Goal: Task Accomplishment & Management: Use online tool/utility

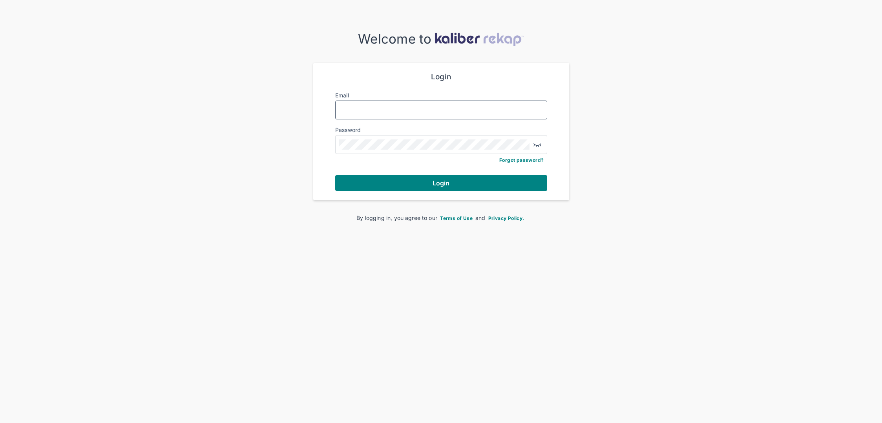
type input "**********"
click at [467, 174] on form "**********" at bounding box center [441, 131] width 212 height 119
click at [466, 184] on button "Login" at bounding box center [441, 183] width 212 height 16
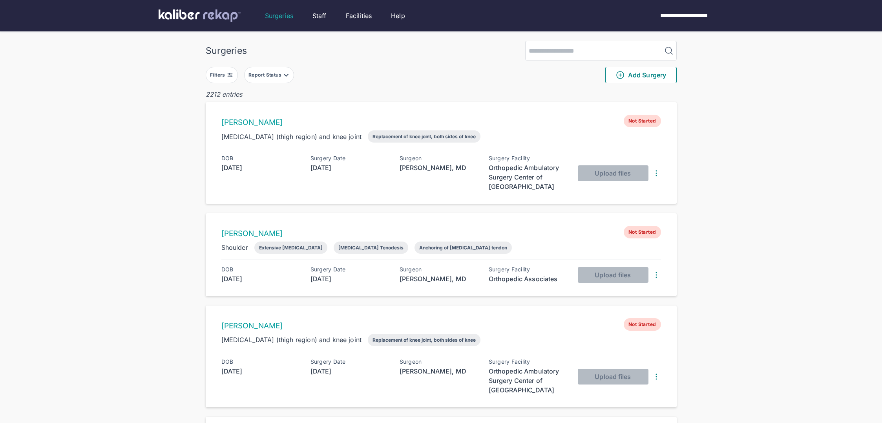
click at [232, 77] on img at bounding box center [230, 75] width 6 height 6
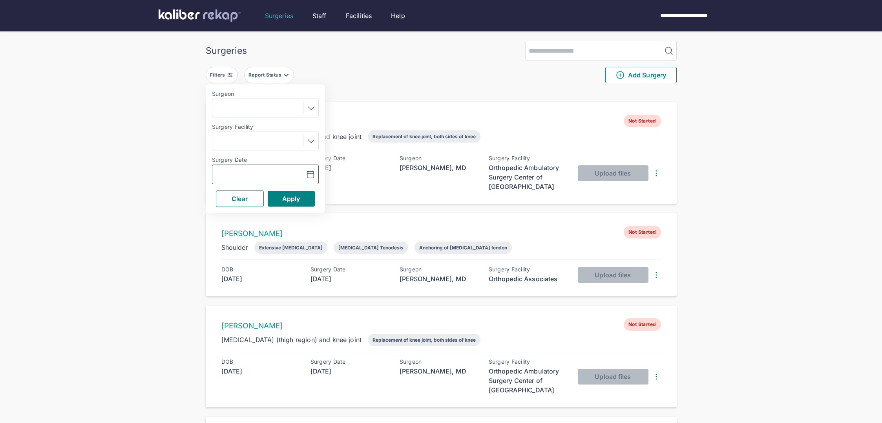
click at [248, 175] on input "text" at bounding box center [238, 174] width 46 height 9
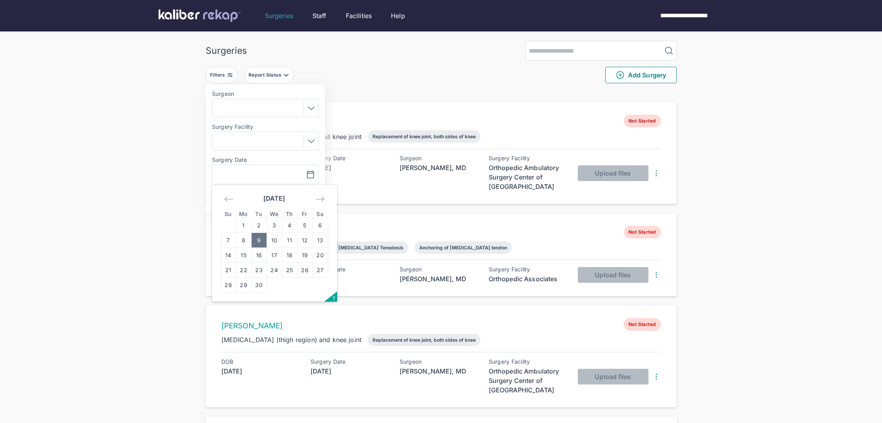
click at [263, 217] on td "9" at bounding box center [258, 240] width 15 height 15
type input "**********"
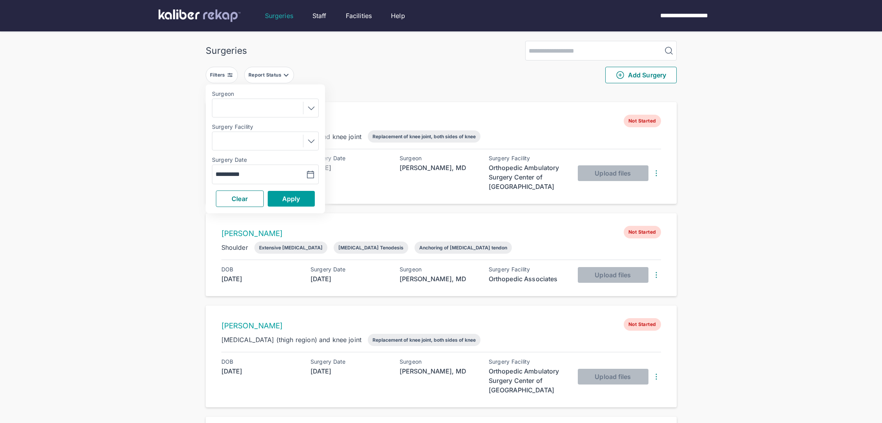
click at [288, 201] on button "Apply" at bounding box center [291, 199] width 47 height 16
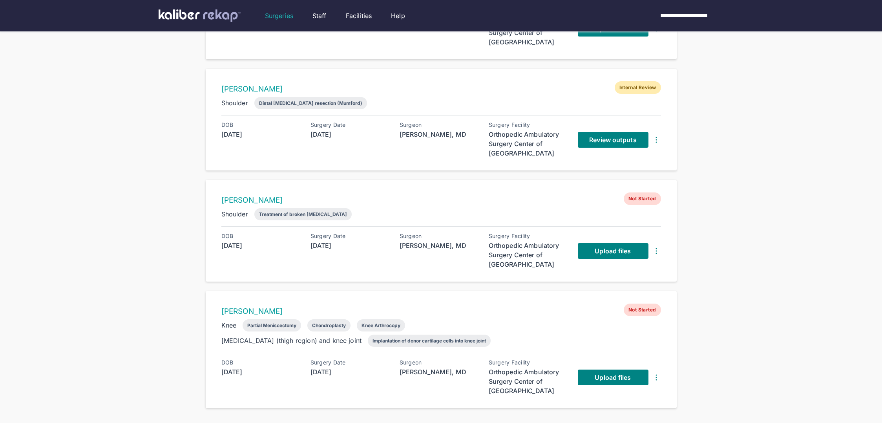
scroll to position [164, 0]
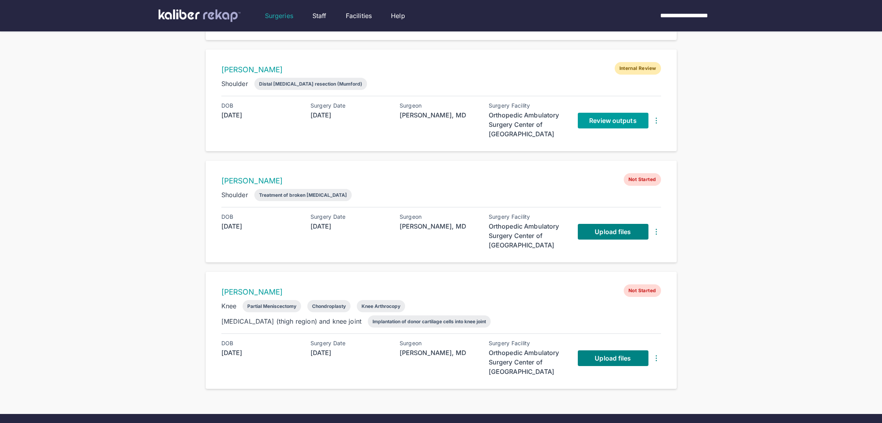
click at [467, 120] on span "Review outputs" at bounding box center [612, 121] width 47 height 8
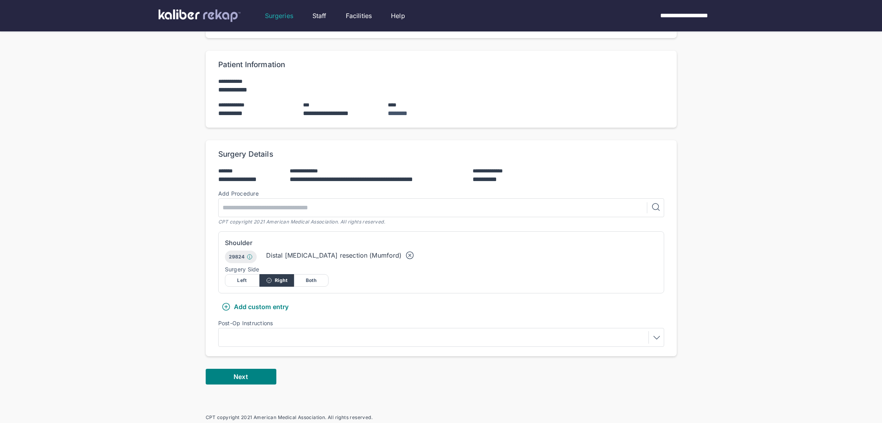
scroll to position [150, 0]
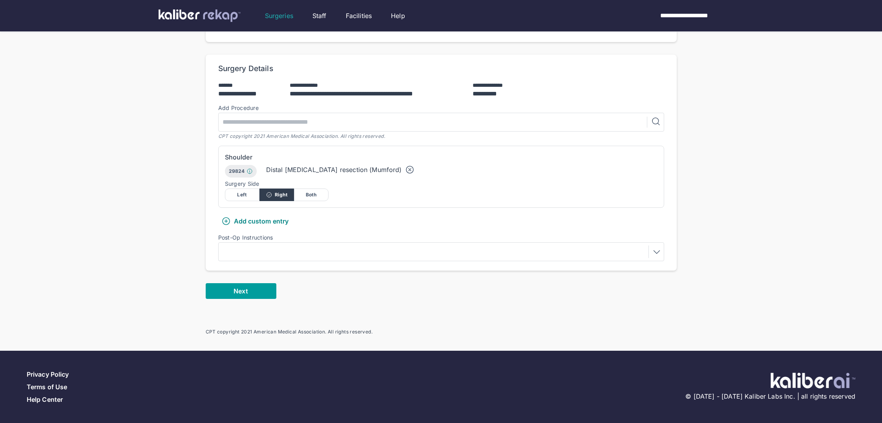
click at [261, 217] on div "**********" at bounding box center [441, 150] width 471 height 370
click at [259, 217] on button "Next" at bounding box center [241, 291] width 71 height 16
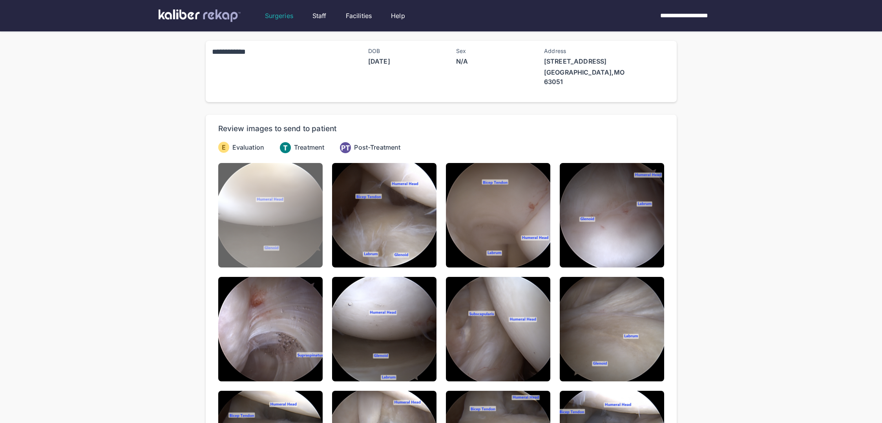
click at [255, 217] on img at bounding box center [270, 215] width 104 height 104
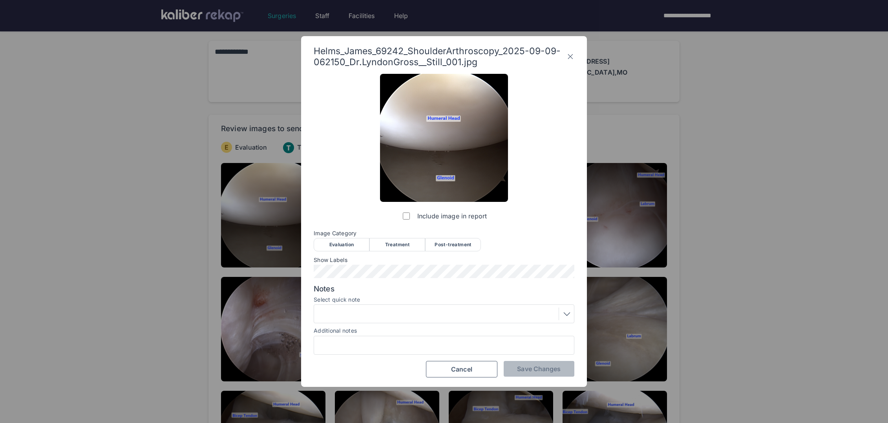
click at [339, 217] on div "Image Category Evaluation Treatment Post-treatment Evaluation Treatment Post-tr…" at bounding box center [444, 240] width 261 height 20
drag, startPoint x: 341, startPoint y: 245, endPoint x: 371, endPoint y: 257, distance: 31.3
click at [341, 217] on div "Evaluation" at bounding box center [342, 244] width 56 height 13
click at [467, 217] on button "Save Changes" at bounding box center [539, 369] width 71 height 16
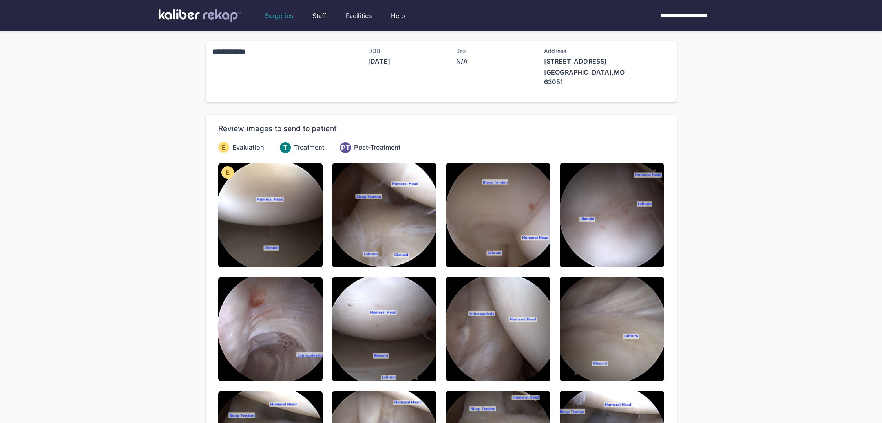
click at [467, 217] on img at bounding box center [498, 215] width 104 height 104
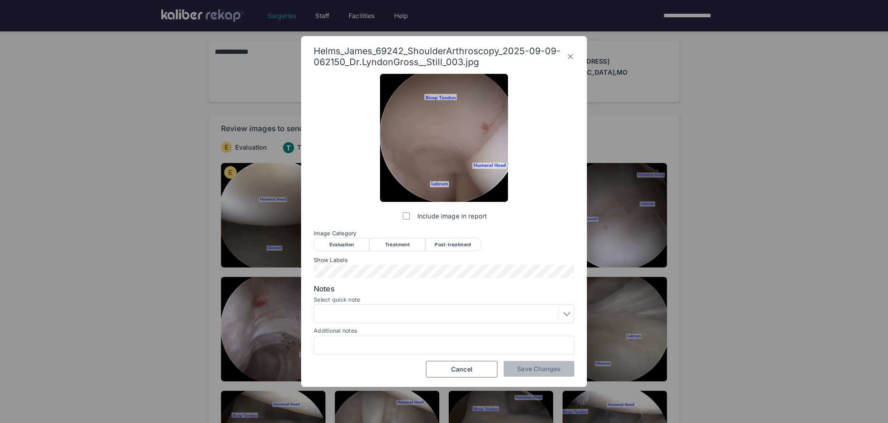
click at [467, 57] on icon at bounding box center [570, 56] width 8 height 13
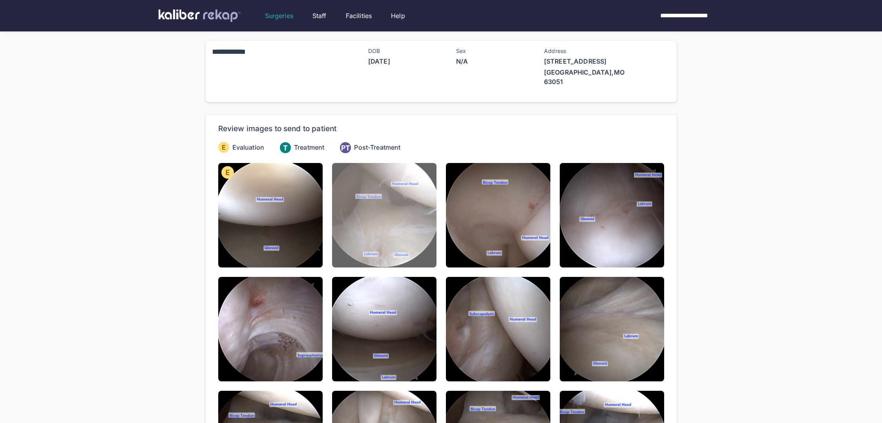
click at [383, 217] on img at bounding box center [384, 215] width 104 height 104
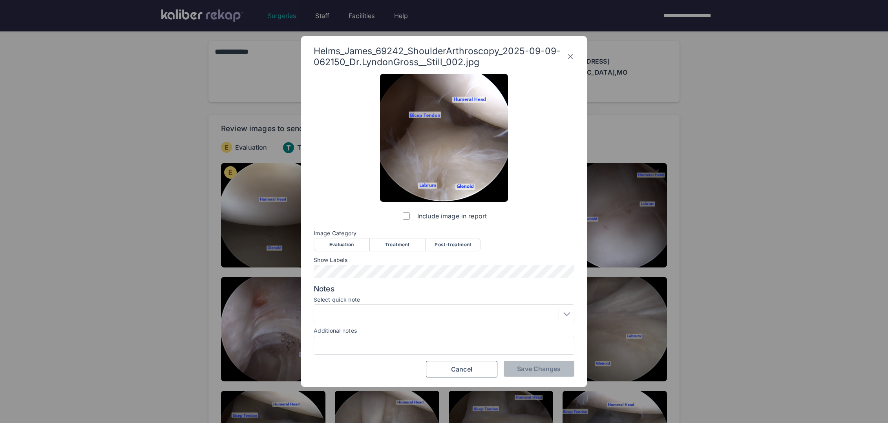
click at [337, 217] on div "Evaluation" at bounding box center [342, 244] width 56 height 13
click at [467, 217] on span "Save Changes" at bounding box center [539, 369] width 44 height 8
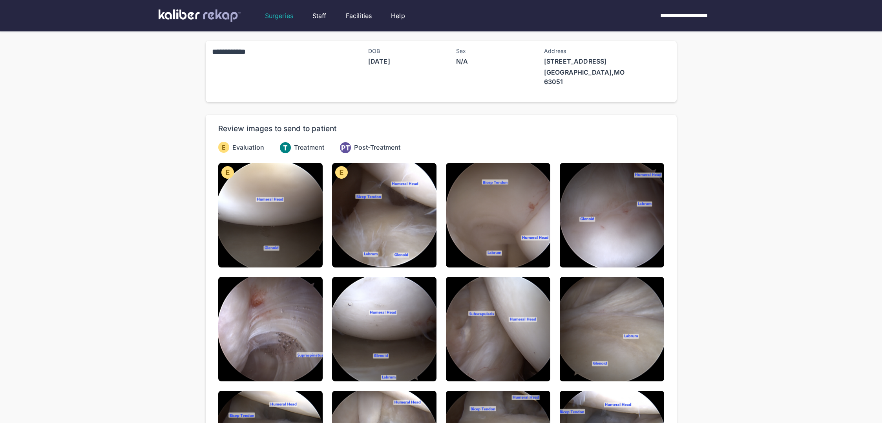
click at [467, 217] on img at bounding box center [498, 215] width 104 height 104
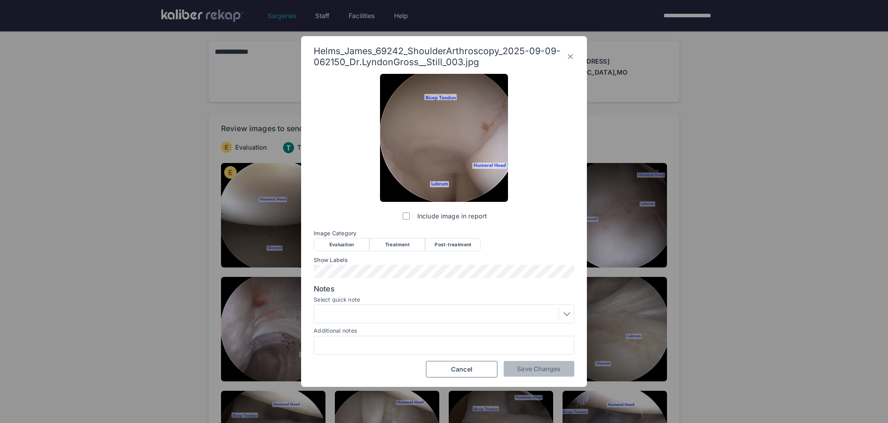
click at [340, 217] on div "Evaluation" at bounding box center [342, 244] width 56 height 13
click at [467, 217] on span "Save Changes" at bounding box center [539, 369] width 44 height 8
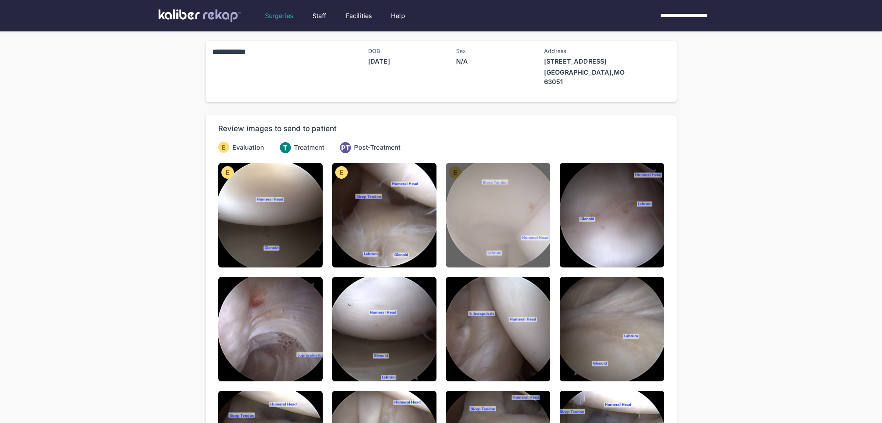
click at [467, 217] on img at bounding box center [498, 215] width 104 height 104
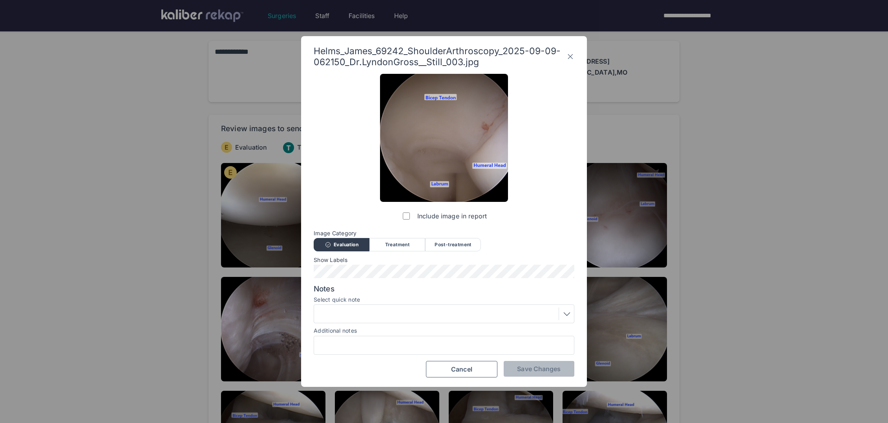
click at [467, 58] on icon at bounding box center [570, 56] width 8 height 13
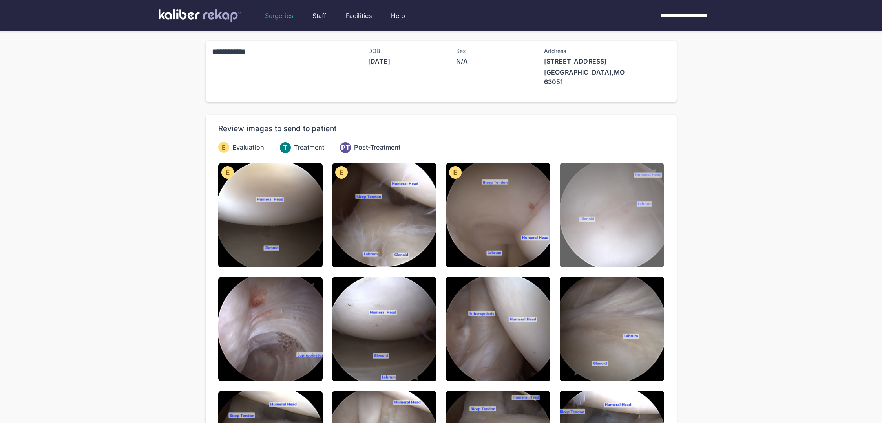
click at [467, 189] on img at bounding box center [612, 215] width 104 height 104
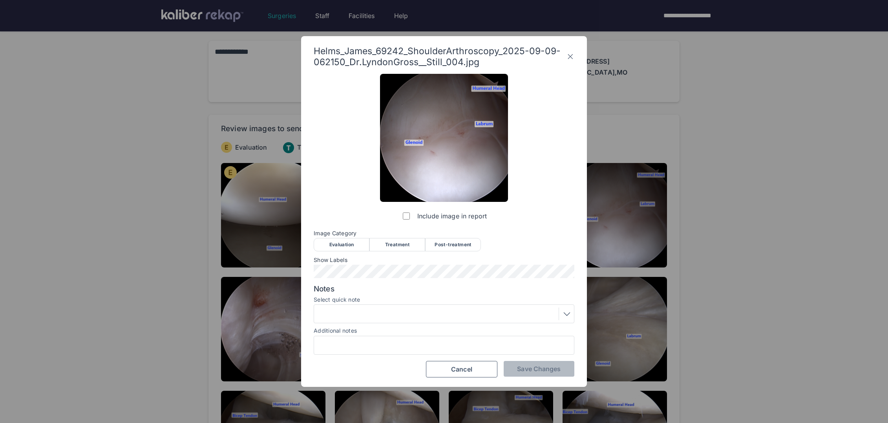
click at [346, 217] on div "Evaluation" at bounding box center [342, 244] width 56 height 13
click at [420, 217] on div "Show Labels" at bounding box center [444, 267] width 261 height 21
click at [467, 217] on button "Save Changes" at bounding box center [539, 369] width 71 height 16
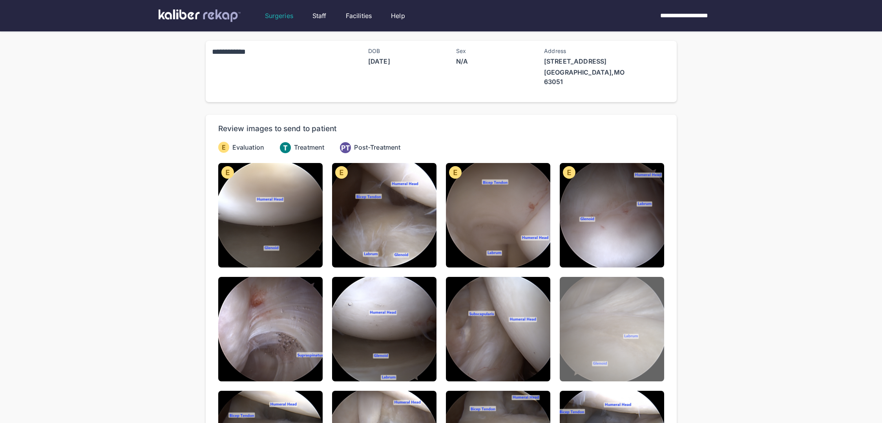
scroll to position [69, 0]
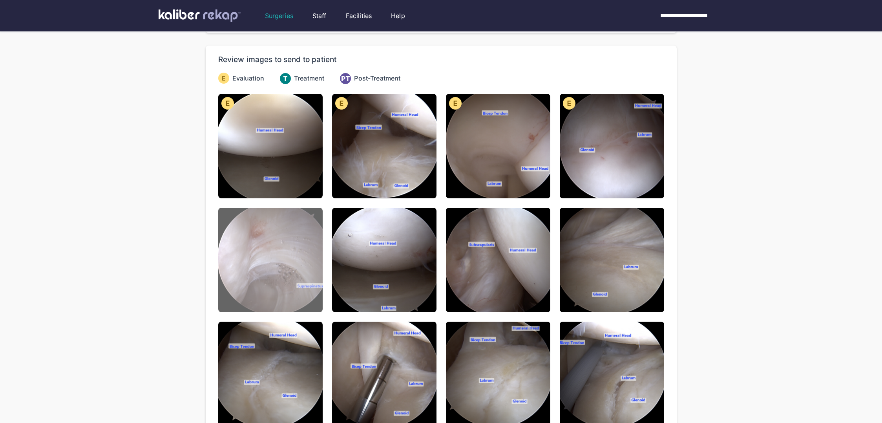
click at [291, 217] on img at bounding box center [270, 260] width 104 height 104
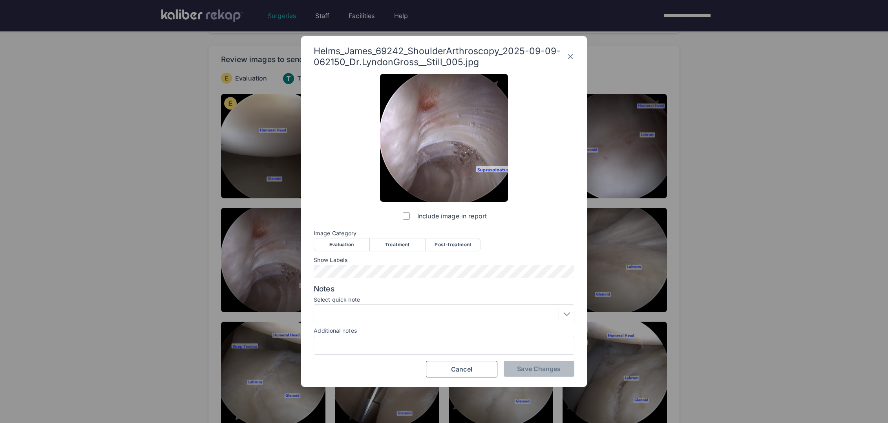
click at [332, 217] on div "Evaluation" at bounding box center [342, 244] width 56 height 13
click at [467, 217] on div "Include image in report Image Category Evaluation Treatment Post-treatment Eval…" at bounding box center [444, 226] width 261 height 304
click at [467, 217] on span "Save Changes" at bounding box center [539, 369] width 44 height 8
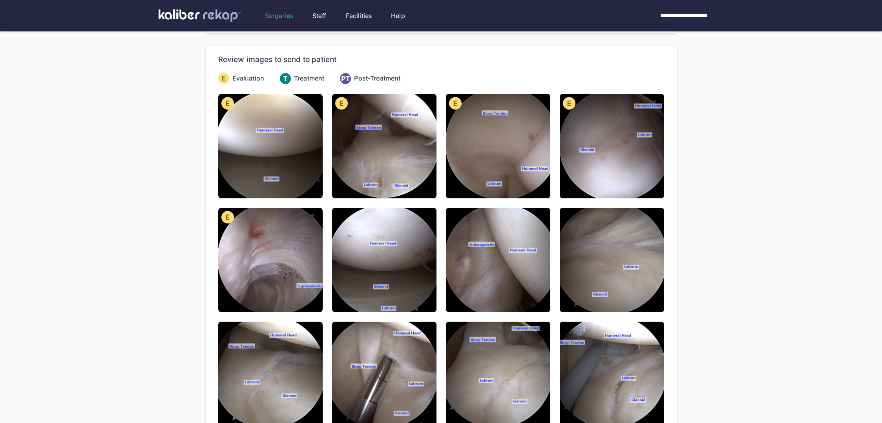
click at [276, 217] on img at bounding box center [270, 260] width 104 height 104
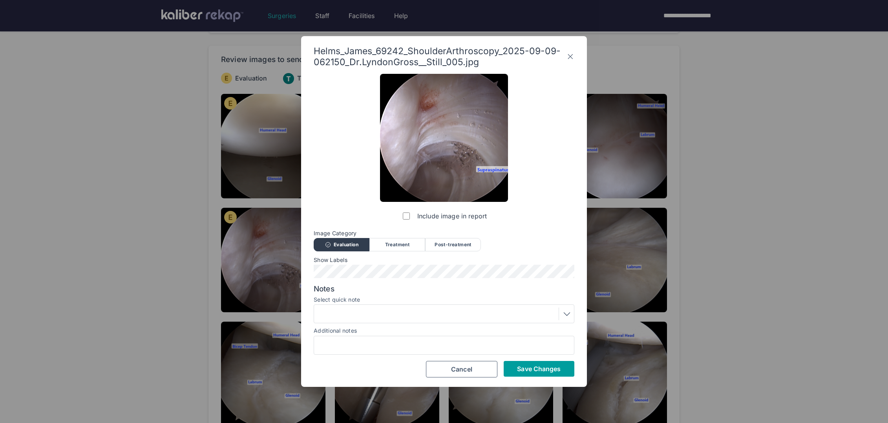
click at [467, 217] on button "Save Changes" at bounding box center [539, 369] width 71 height 16
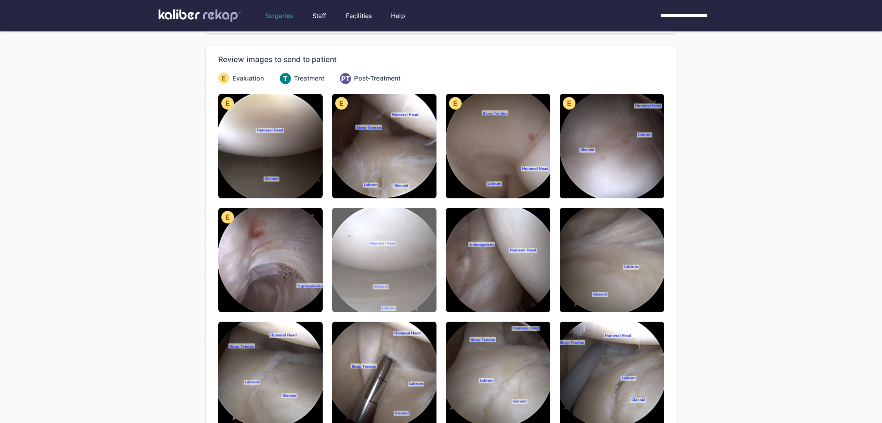
click at [371, 217] on img at bounding box center [384, 260] width 104 height 104
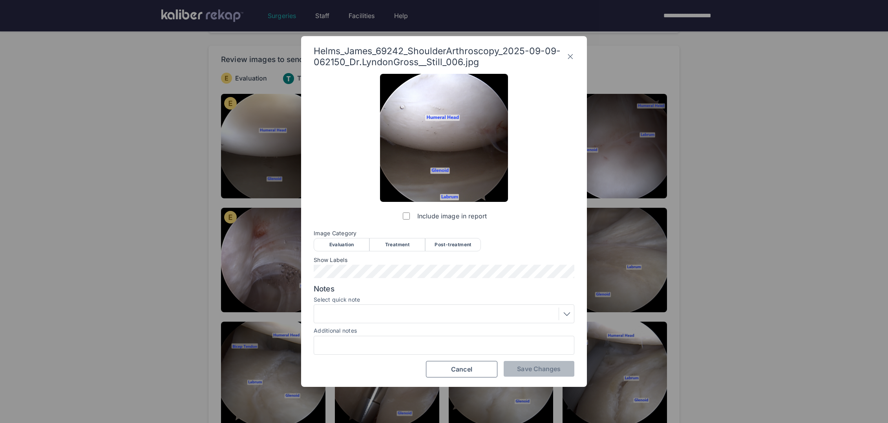
click at [344, 217] on div "Evaluation" at bounding box center [342, 244] width 56 height 13
click at [467, 217] on button "Save Changes" at bounding box center [539, 369] width 71 height 16
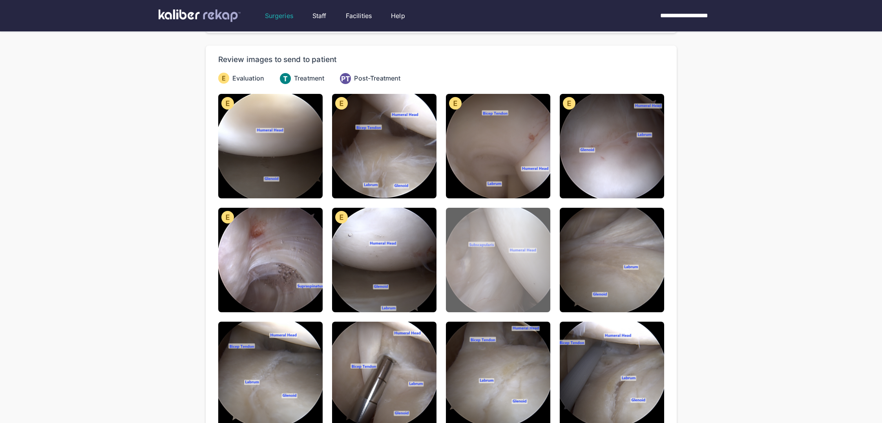
click at [467, 217] on img at bounding box center [498, 260] width 104 height 104
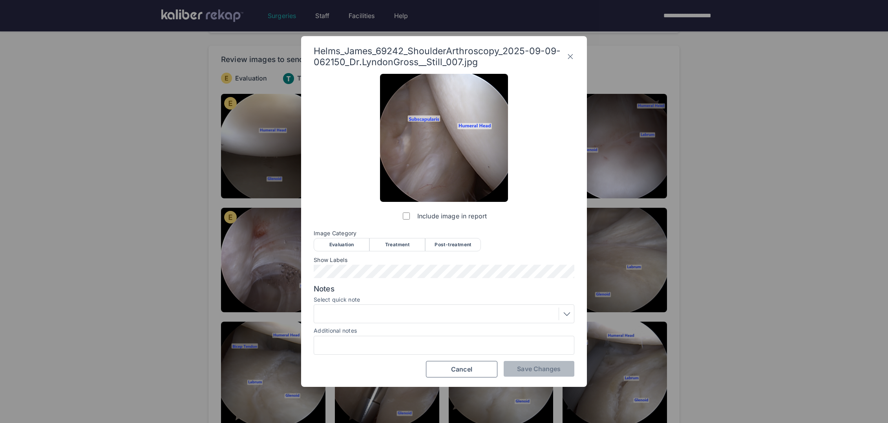
click at [357, 217] on div "Evaluation" at bounding box center [342, 244] width 56 height 13
click at [467, 217] on span "Save Changes" at bounding box center [539, 369] width 44 height 8
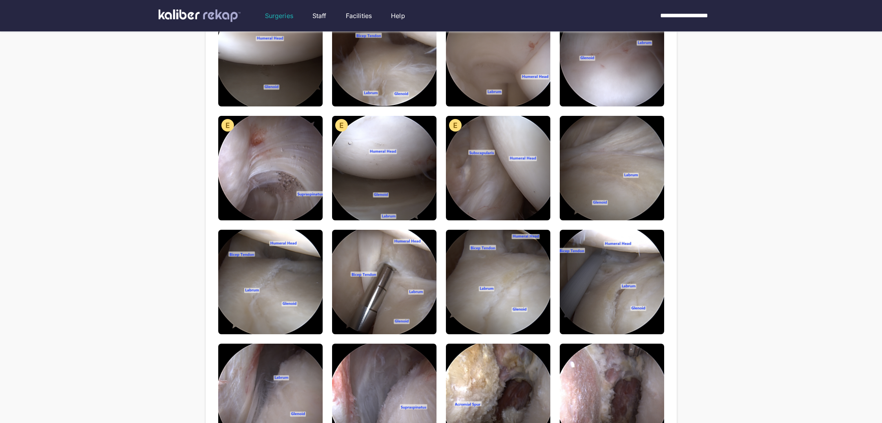
scroll to position [198, 0]
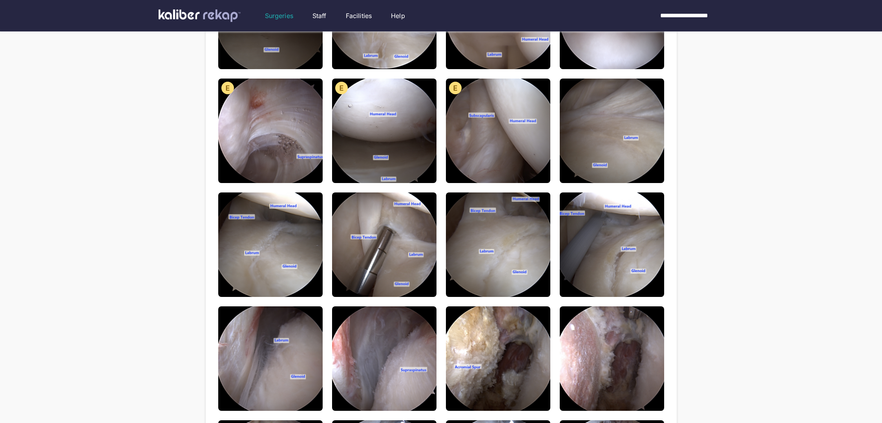
click at [467, 173] on img at bounding box center [612, 130] width 104 height 104
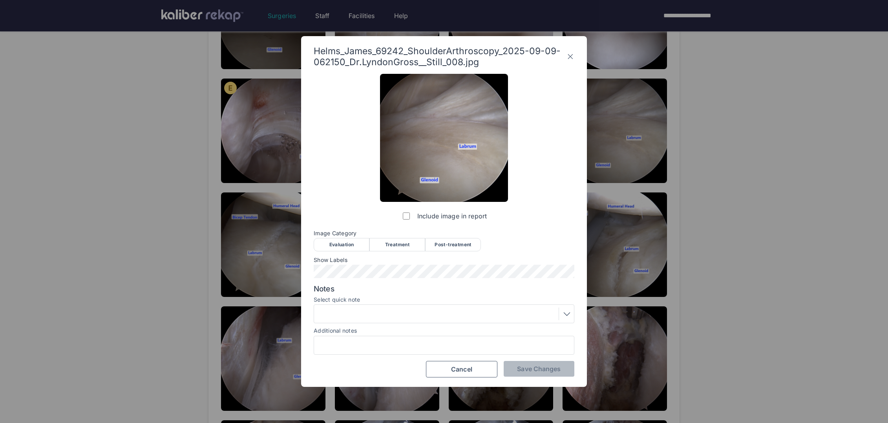
click at [353, 217] on div "Evaluation" at bounding box center [342, 244] width 56 height 13
click at [467, 217] on span "Save Changes" at bounding box center [539, 369] width 44 height 8
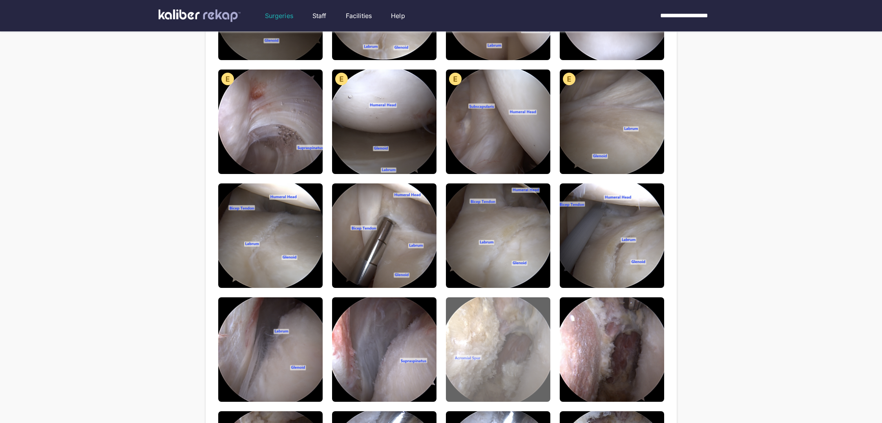
scroll to position [212, 0]
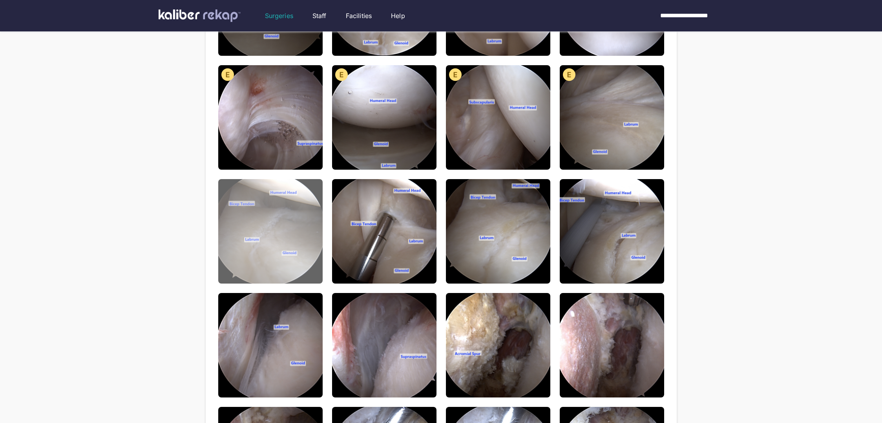
click at [284, 217] on img at bounding box center [270, 231] width 104 height 104
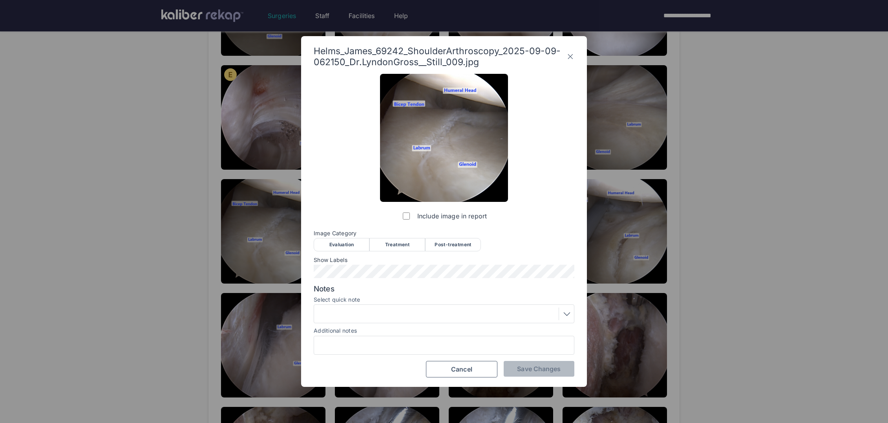
click at [467, 58] on icon at bounding box center [570, 56] width 8 height 13
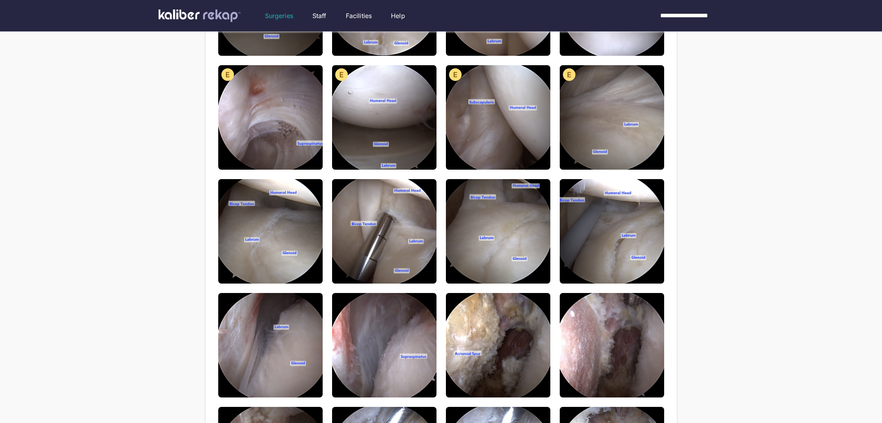
click at [467, 57] on div "Helms_James_69242_ShoulderArthroscopy_2025-09-09-062150_Dr.LyndonGross__Still_0…" at bounding box center [441, 231] width 446 height 560
click at [467, 122] on div "**********" at bounding box center [441, 182] width 882 height 789
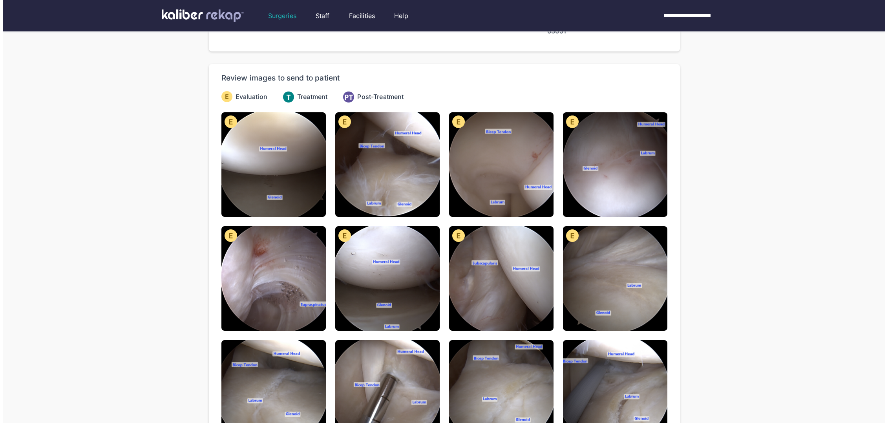
scroll to position [203, 0]
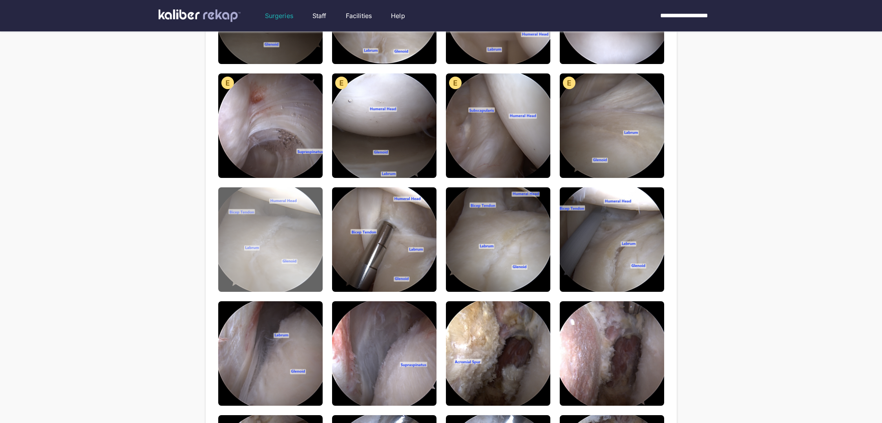
click at [246, 217] on img at bounding box center [270, 239] width 104 height 104
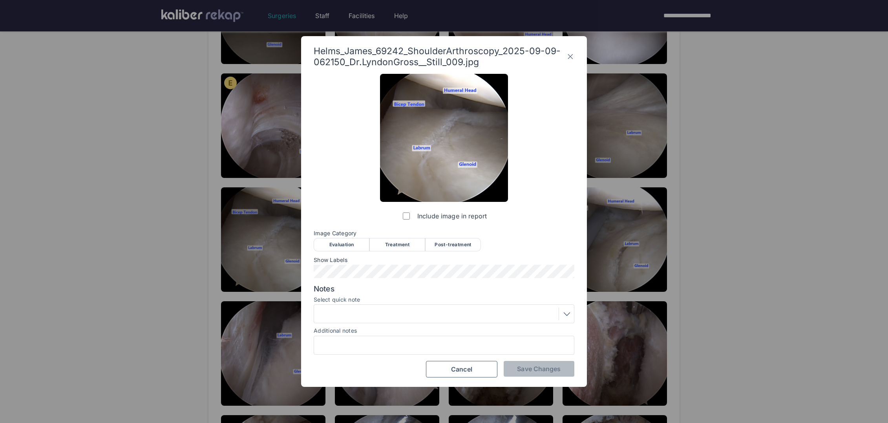
click at [440, 217] on div "Include image in report Image Category Evaluation Treatment Post-treatment Eval…" at bounding box center [444, 226] width 261 height 304
click at [448, 217] on div "Post-treatment" at bounding box center [453, 244] width 56 height 13
click at [420, 217] on div at bounding box center [443, 313] width 255 height 13
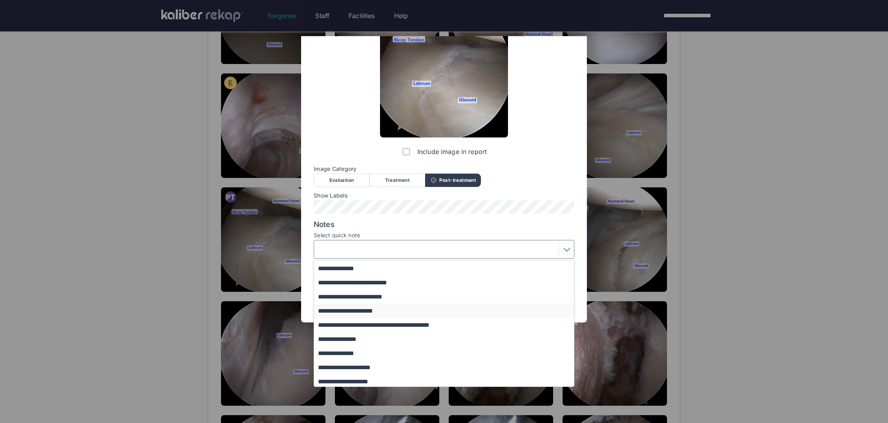
scroll to position [57, 0]
click at [367, 217] on button "**********" at bounding box center [447, 323] width 267 height 14
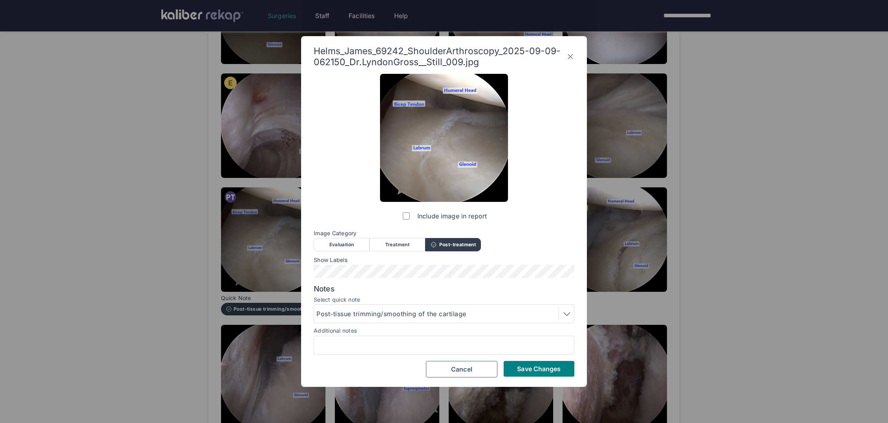
click at [382, 217] on div "Post-tissue trimming/smoothing of the cartilage" at bounding box center [444, 313] width 261 height 19
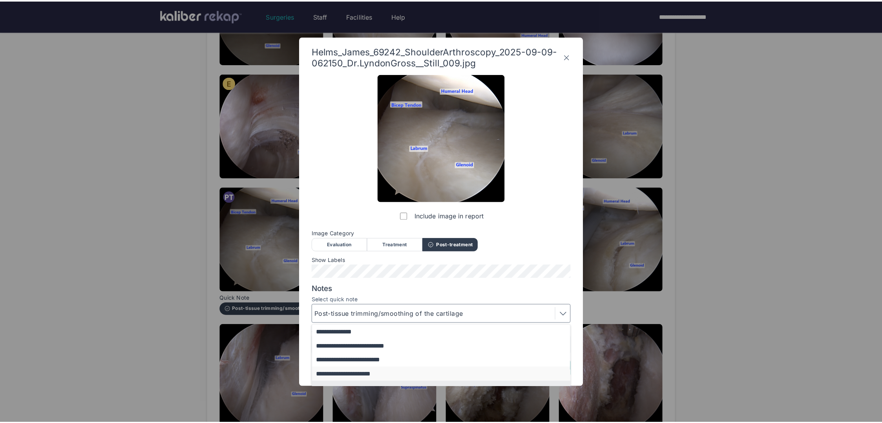
scroll to position [57, 0]
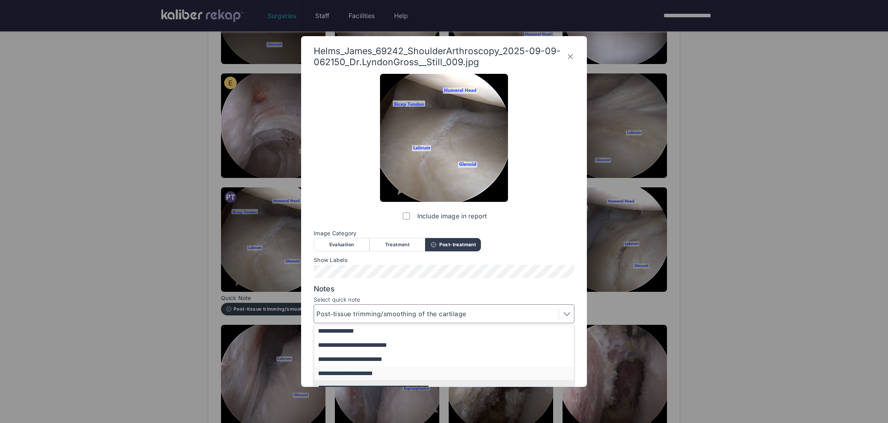
click at [367, 217] on button "**********" at bounding box center [447, 373] width 267 height 14
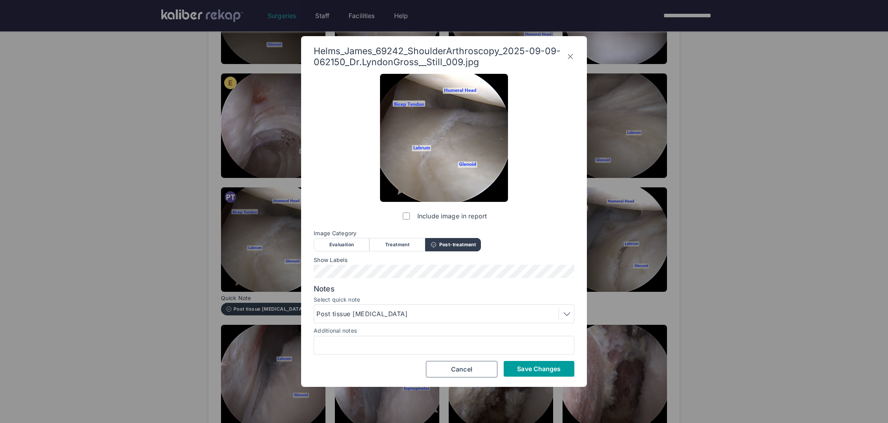
click at [467, 217] on span "Save Changes" at bounding box center [539, 369] width 44 height 8
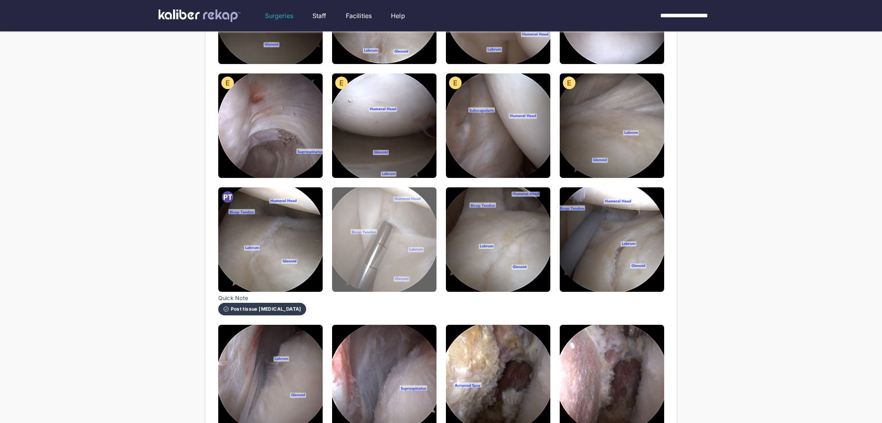
click at [383, 217] on img at bounding box center [384, 239] width 104 height 104
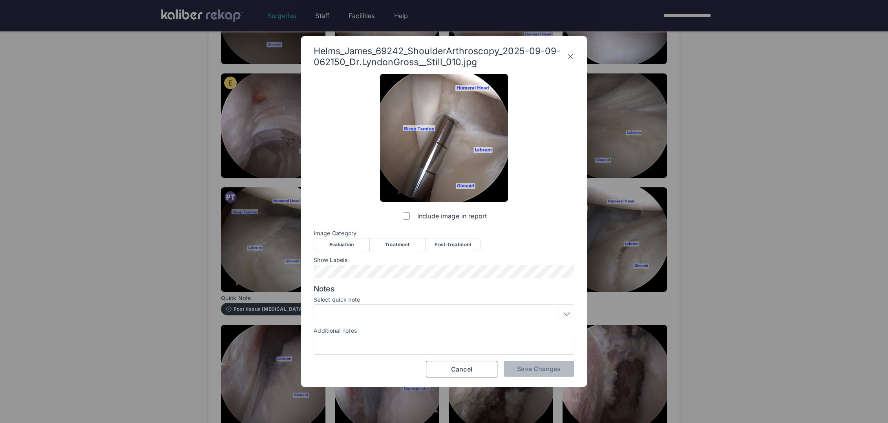
click at [467, 62] on div "Helms_James_69242_ShoulderArthroscopy_2025-09-09-062150_Dr.LyndonGross__Still_0…" at bounding box center [444, 57] width 261 height 22
click at [467, 53] on icon at bounding box center [570, 56] width 8 height 13
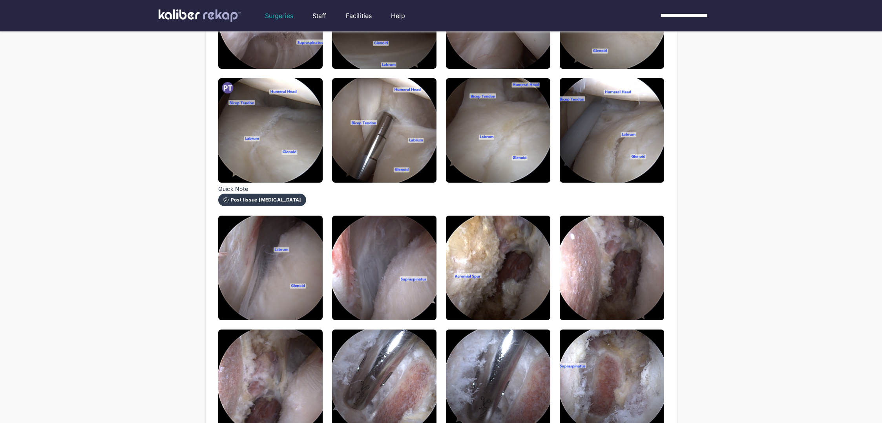
scroll to position [155, 0]
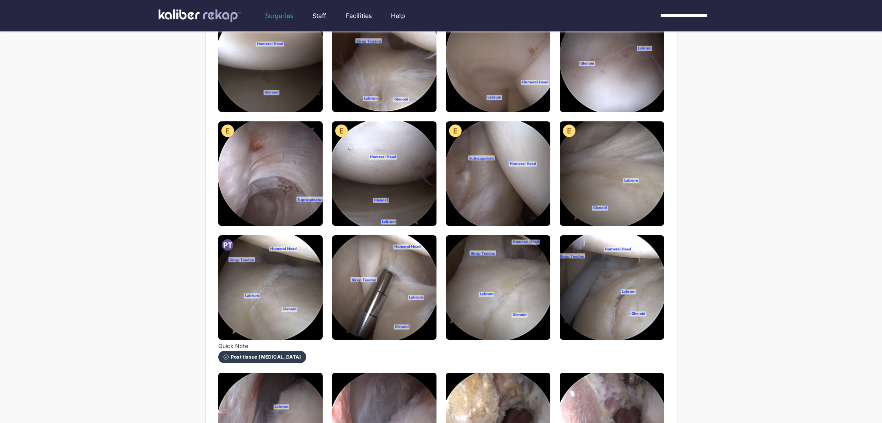
click at [378, 217] on img at bounding box center [384, 287] width 104 height 104
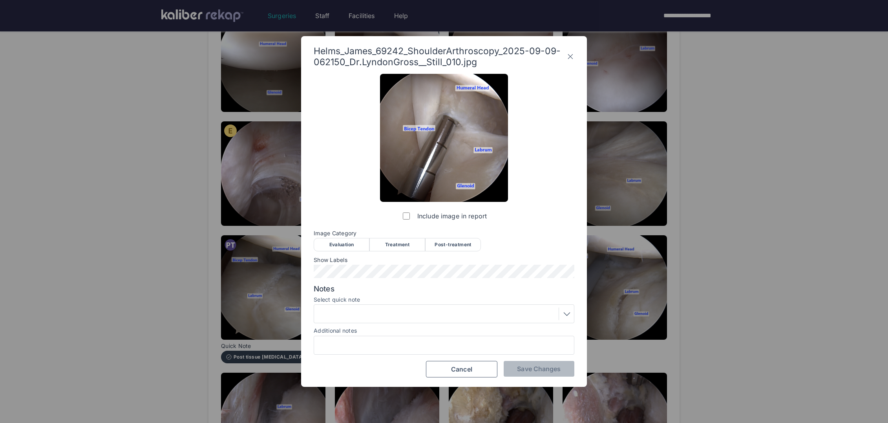
click at [348, 217] on div "Evaluation" at bounding box center [342, 244] width 56 height 13
click at [467, 217] on button "Save Changes" at bounding box center [539, 369] width 71 height 16
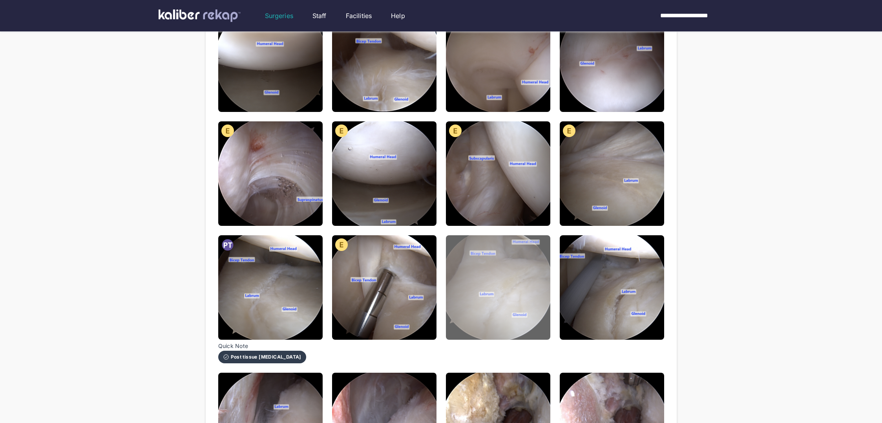
click at [462, 217] on img at bounding box center [498, 287] width 104 height 104
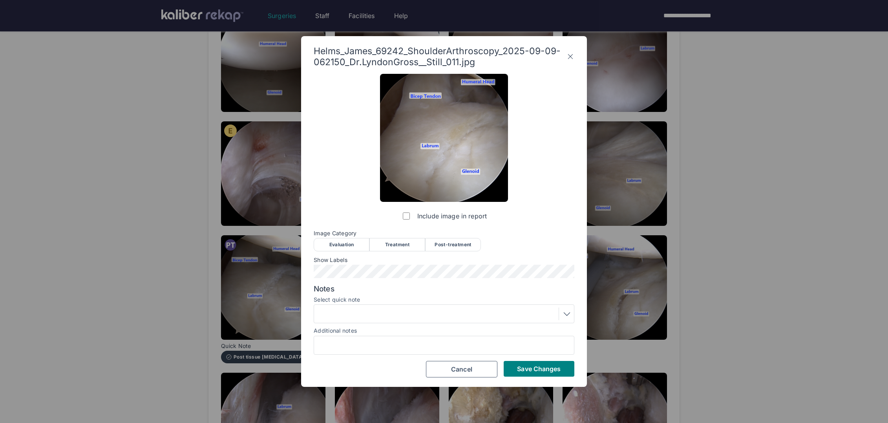
click at [342, 217] on div "Evaluation" at bounding box center [342, 244] width 56 height 13
click at [463, 217] on div "Post-treatment" at bounding box center [453, 244] width 56 height 13
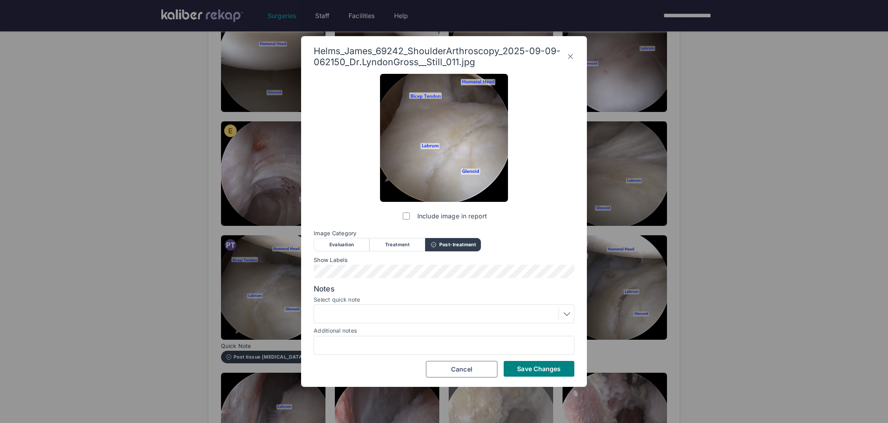
click at [467, 217] on button "Save Changes" at bounding box center [539, 369] width 71 height 16
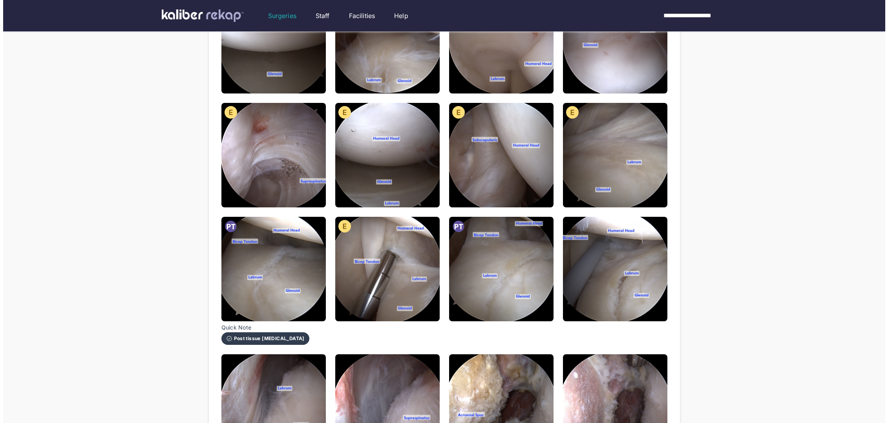
scroll to position [217, 0]
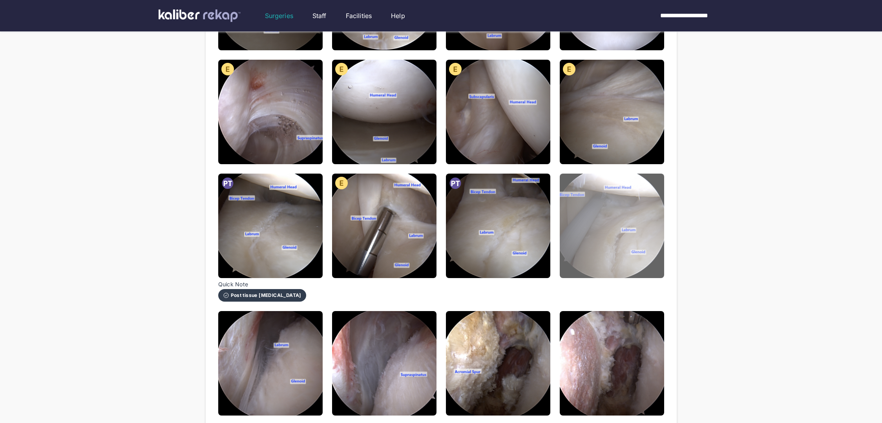
click at [467, 217] on img at bounding box center [612, 225] width 104 height 104
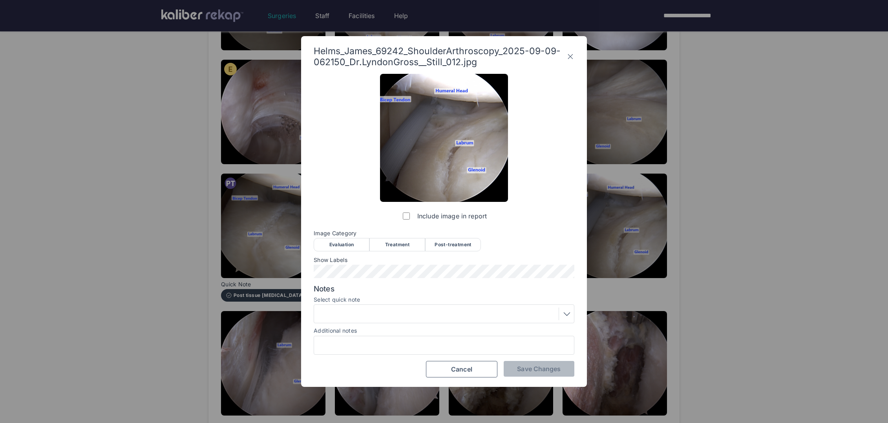
click at [466, 217] on div "Post-treatment" at bounding box center [453, 244] width 56 height 13
click at [453, 217] on div "Notes Select quick note Additional notes" at bounding box center [444, 319] width 261 height 71
click at [440, 217] on div at bounding box center [443, 313] width 255 height 13
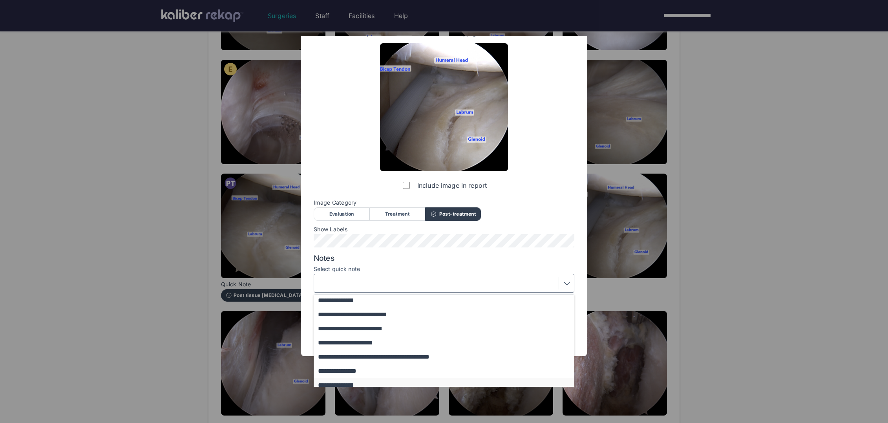
scroll to position [64, 0]
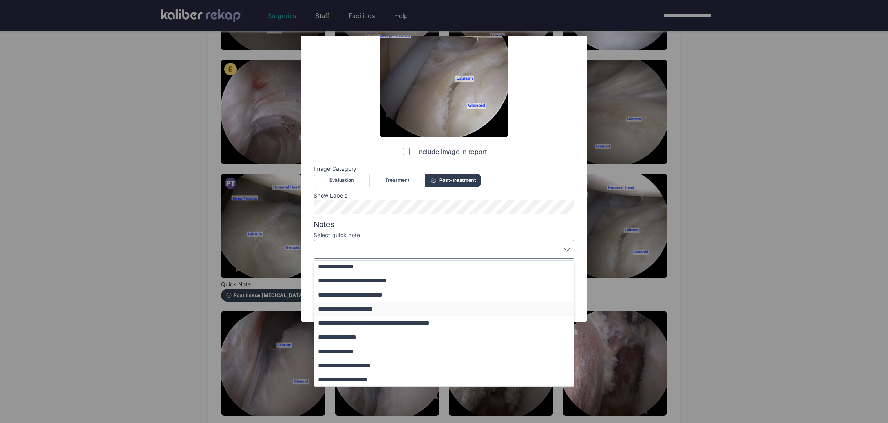
click at [363, 217] on button "**********" at bounding box center [447, 308] width 267 height 14
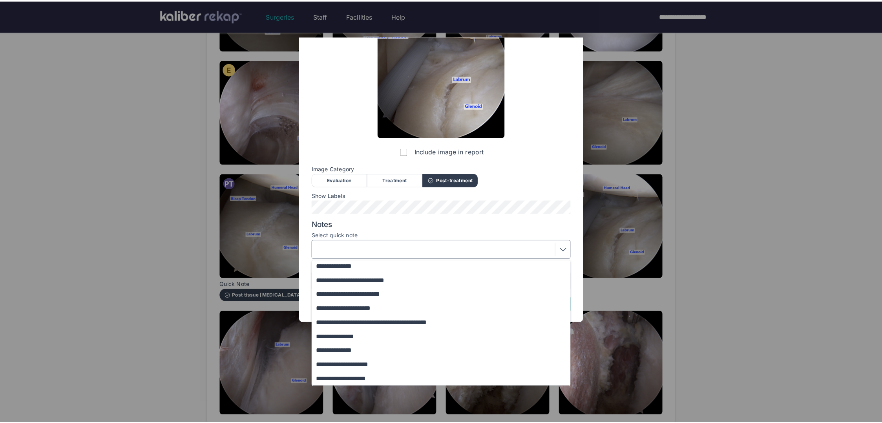
scroll to position [0, 0]
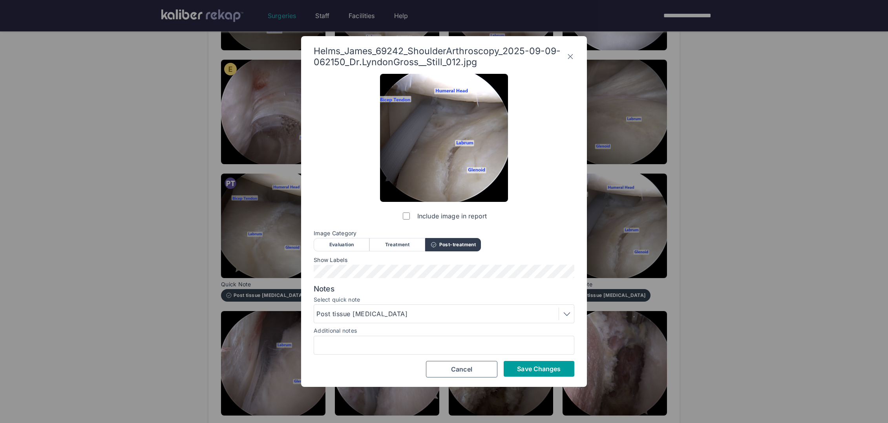
click at [467, 217] on span "Save Changes" at bounding box center [539, 369] width 44 height 8
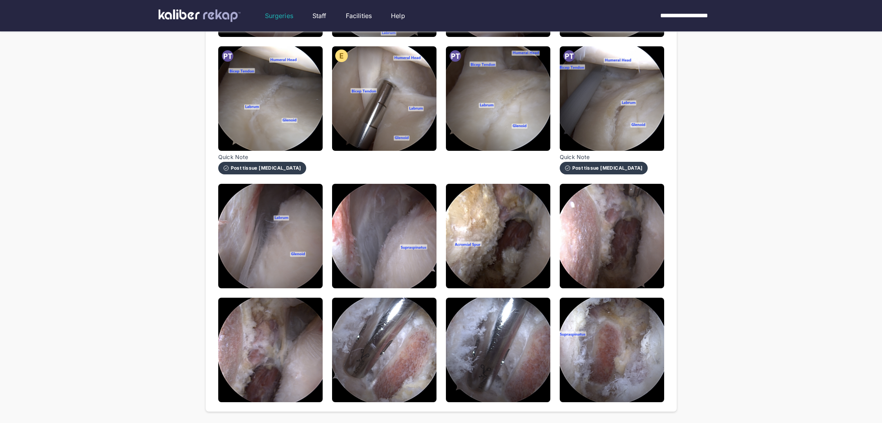
scroll to position [374, 0]
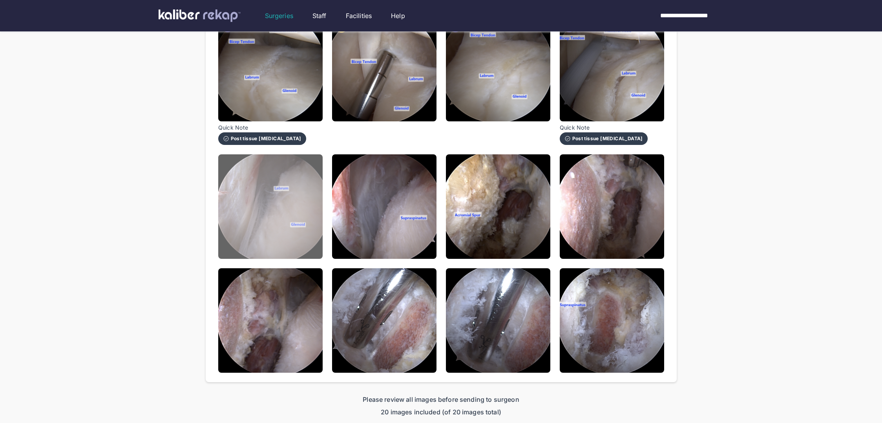
click at [270, 217] on img at bounding box center [270, 206] width 104 height 104
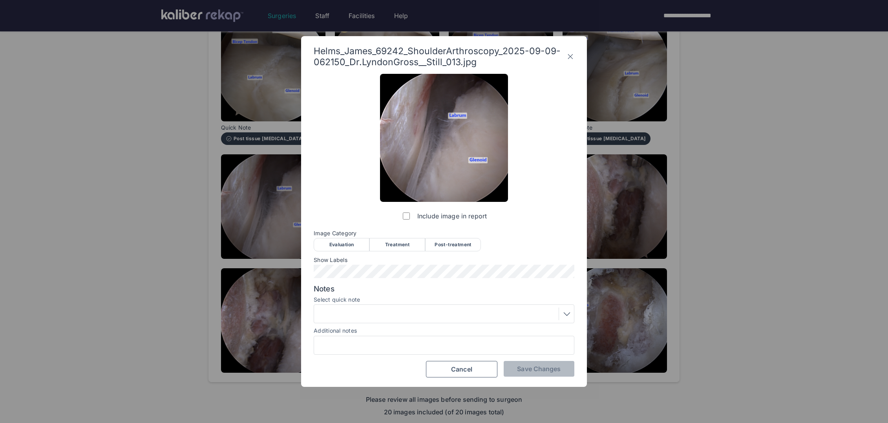
click at [345, 217] on div "Evaluation" at bounding box center [342, 244] width 56 height 13
click at [376, 217] on span "Show Labels" at bounding box center [444, 260] width 261 height 6
click at [467, 217] on span "Save Changes" at bounding box center [539, 369] width 44 height 8
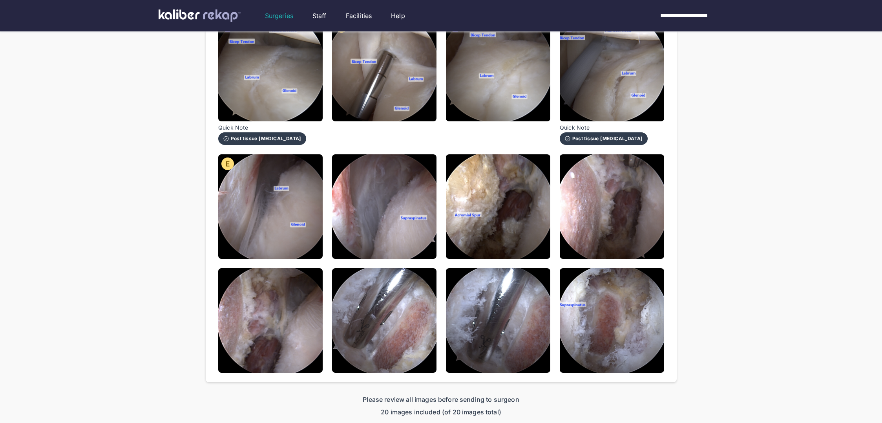
click at [312, 217] on img at bounding box center [270, 206] width 104 height 104
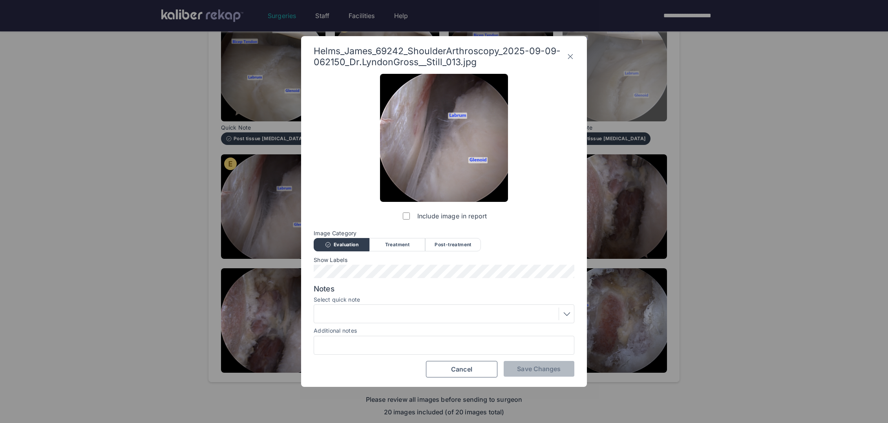
click at [467, 55] on icon at bounding box center [570, 56] width 8 height 13
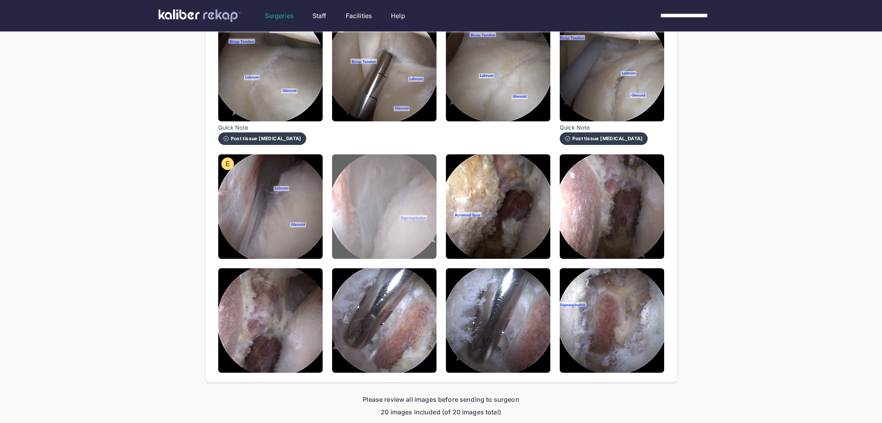
click at [367, 217] on img at bounding box center [384, 206] width 104 height 104
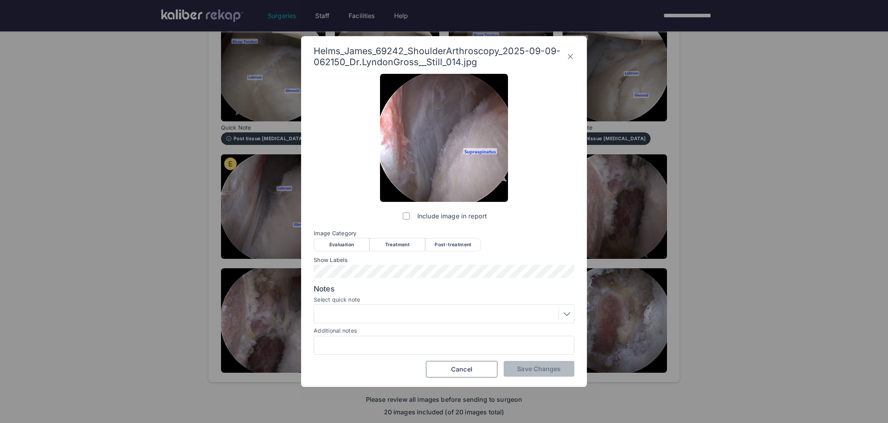
click at [334, 217] on div "Evaluation" at bounding box center [342, 244] width 56 height 13
click at [467, 217] on button "Save Changes" at bounding box center [539, 369] width 71 height 16
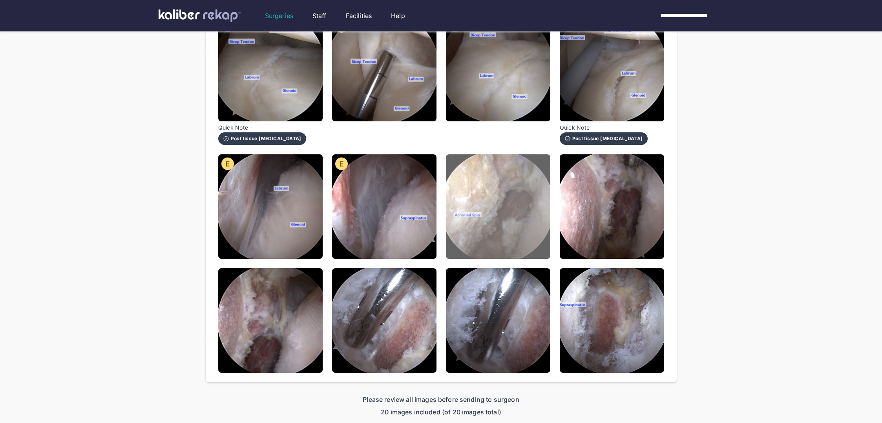
click at [467, 212] on img at bounding box center [498, 206] width 104 height 104
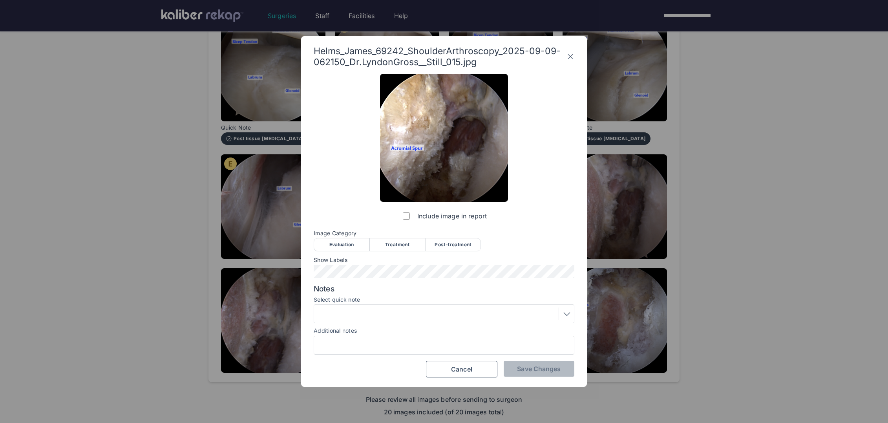
click at [338, 217] on div "Evaluation" at bounding box center [342, 244] width 56 height 13
click at [467, 217] on span "Save Changes" at bounding box center [539, 369] width 44 height 8
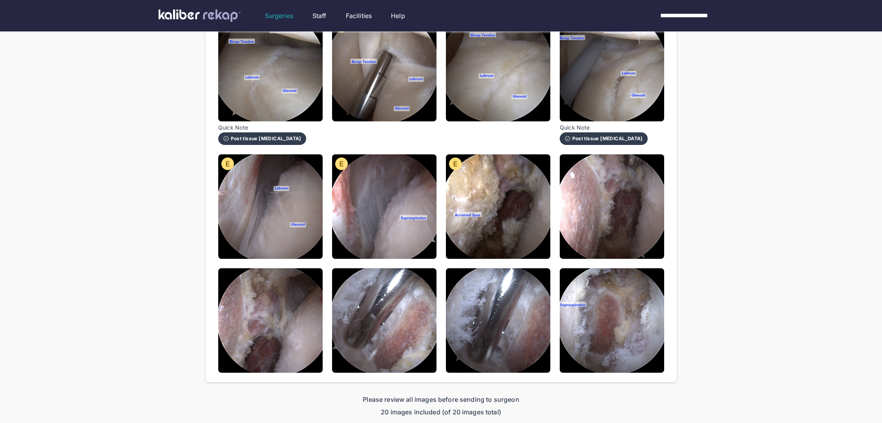
click at [467, 161] on div "**********" at bounding box center [441, 32] width 882 height 812
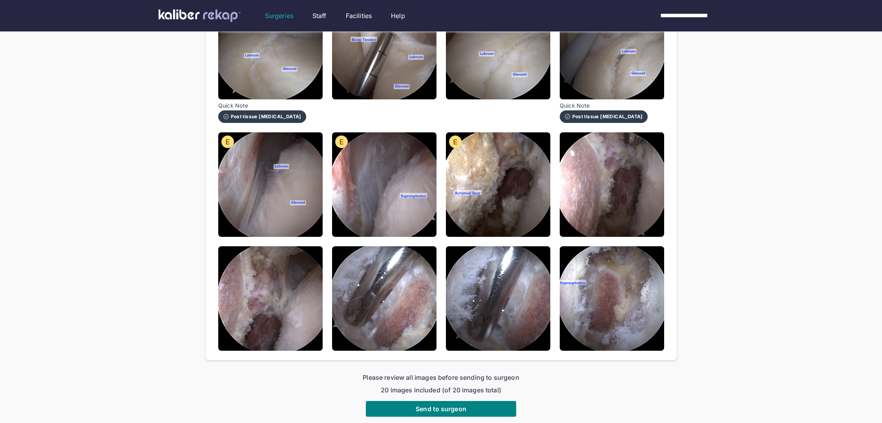
scroll to position [440, 0]
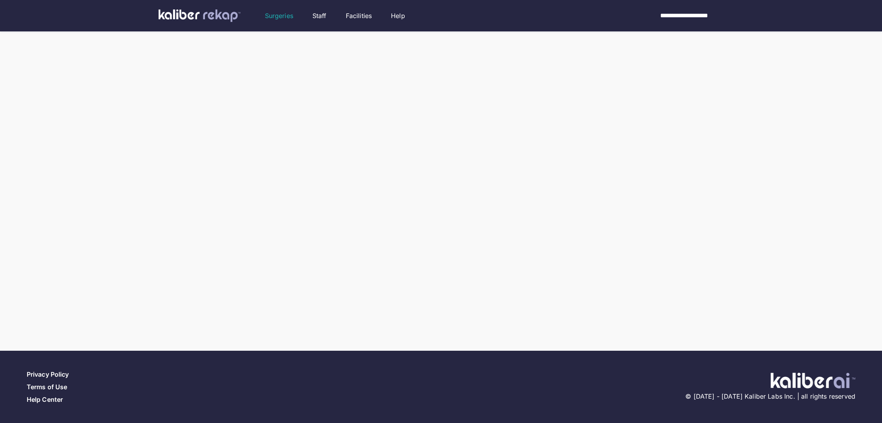
drag, startPoint x: 0, startPoint y: 0, endPoint x: 80, endPoint y: 122, distance: 146.5
click at [80, 122] on div at bounding box center [441, 75] width 882 height 518
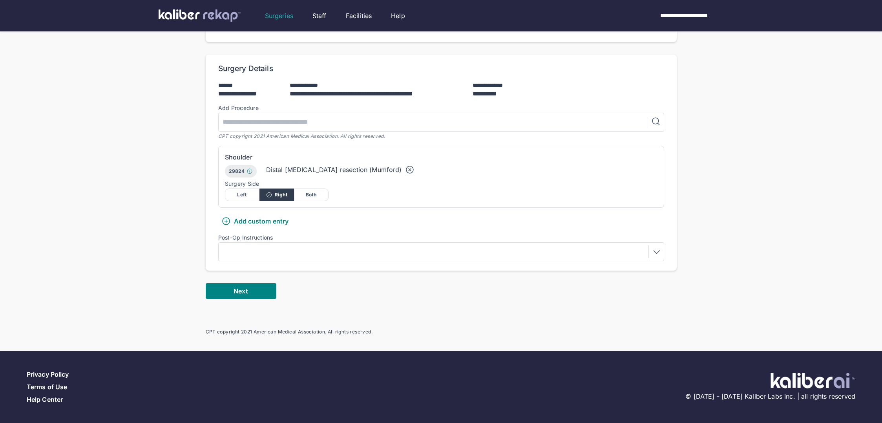
scroll to position [150, 0]
click at [232, 291] on button "Next" at bounding box center [241, 291] width 71 height 16
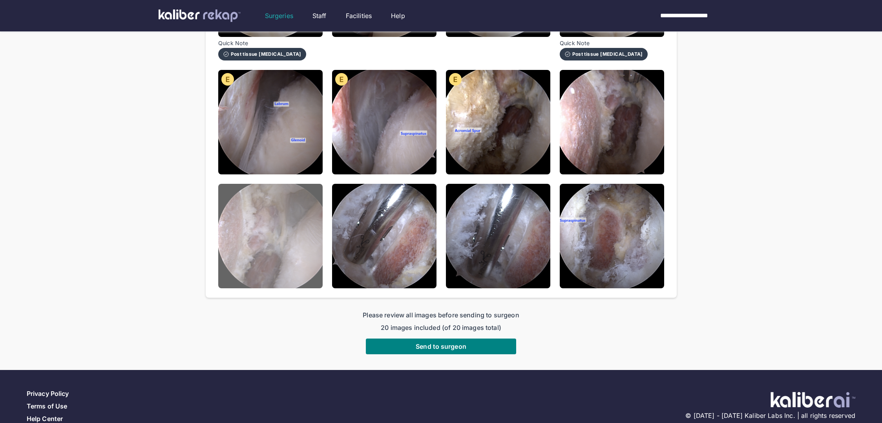
scroll to position [412, 0]
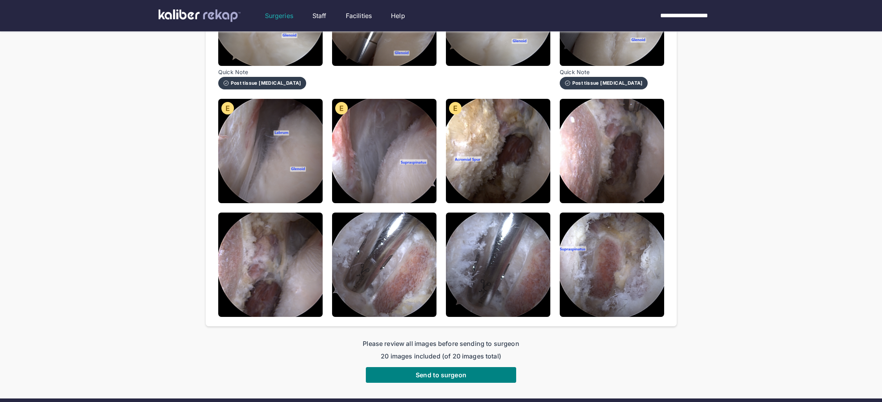
scroll to position [423, 0]
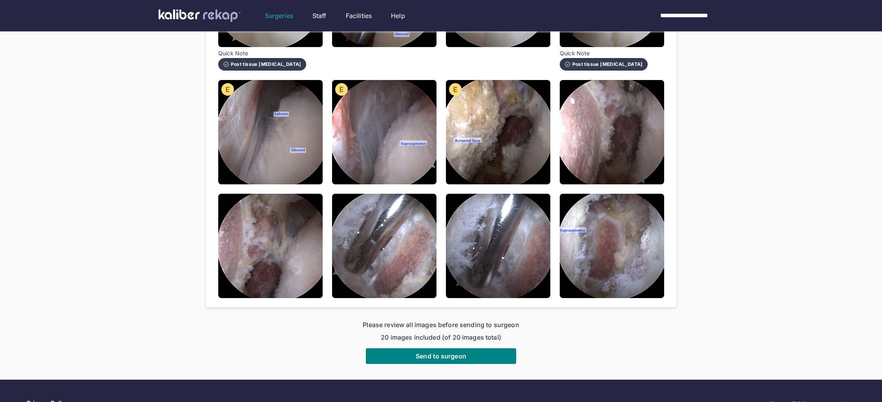
scroll to position [453, 0]
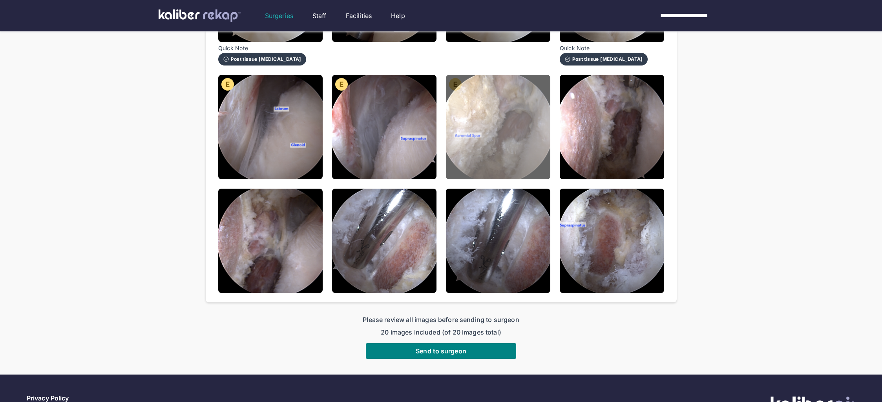
click at [530, 109] on img at bounding box center [498, 127] width 104 height 104
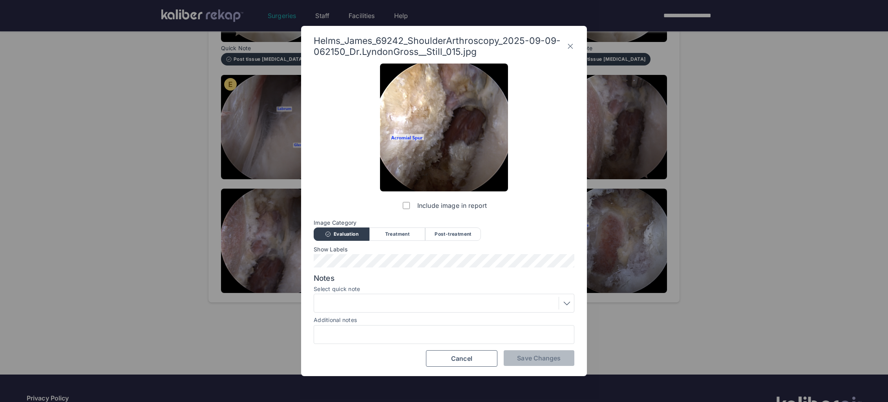
click at [570, 44] on icon at bounding box center [570, 46] width 8 height 13
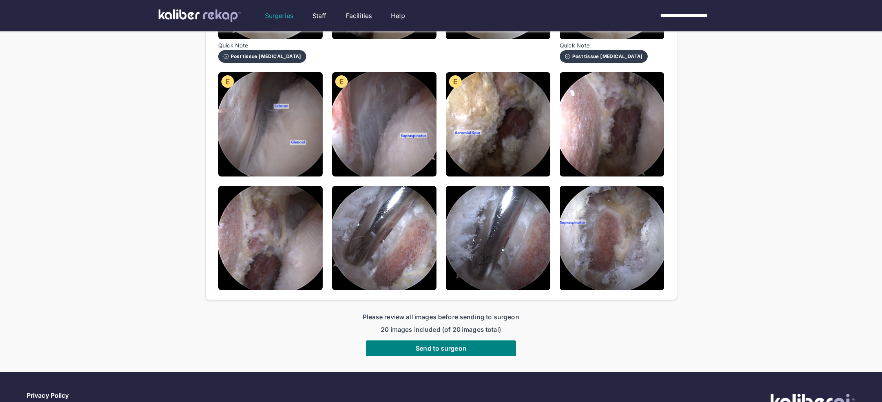
scroll to position [458, 0]
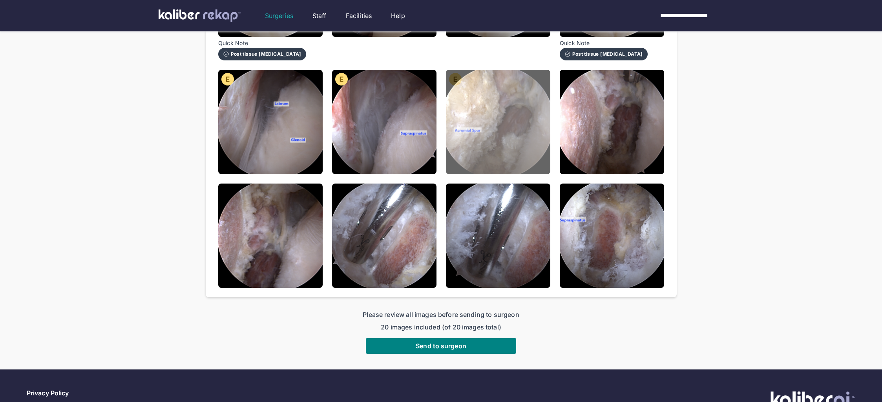
click at [485, 165] on img at bounding box center [498, 122] width 104 height 104
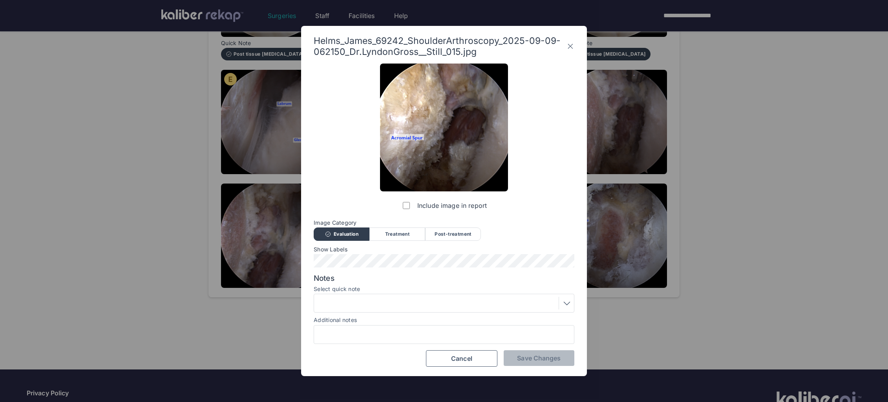
click at [570, 45] on icon at bounding box center [570, 46] width 8 height 13
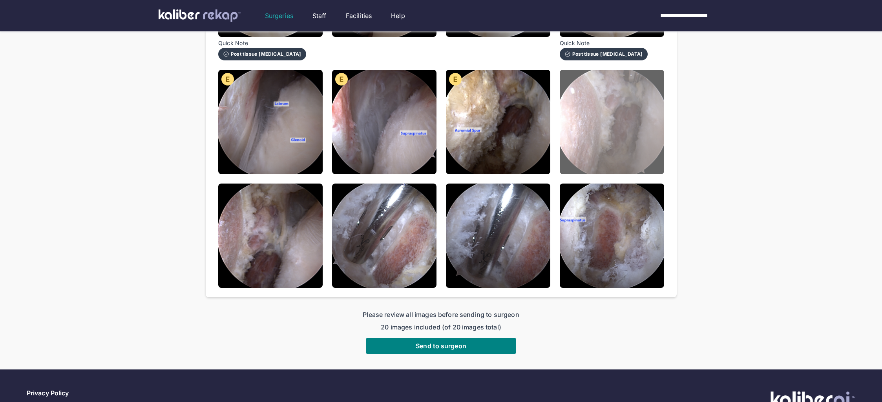
click at [626, 139] on img at bounding box center [612, 122] width 104 height 104
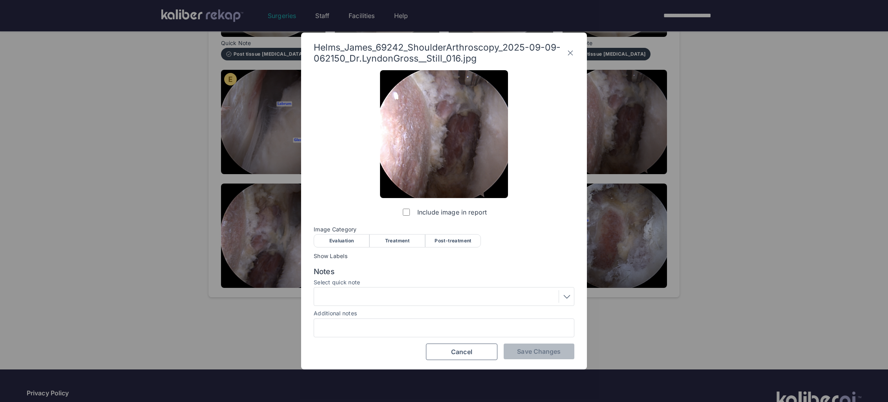
click at [571, 51] on icon at bounding box center [570, 53] width 8 height 13
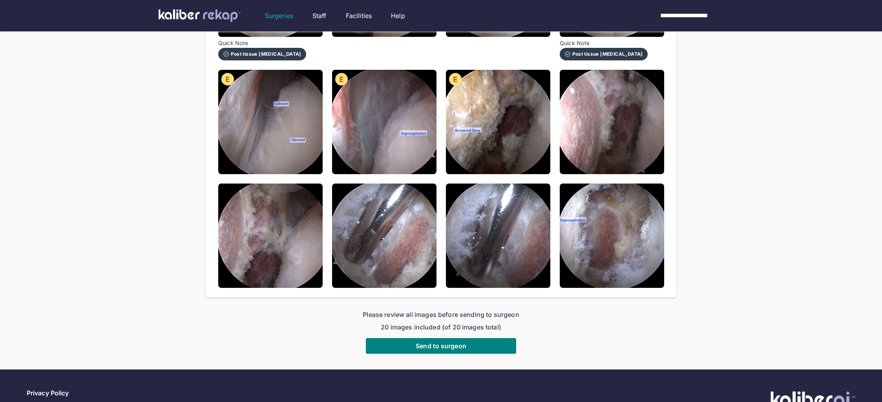
scroll to position [454, 0]
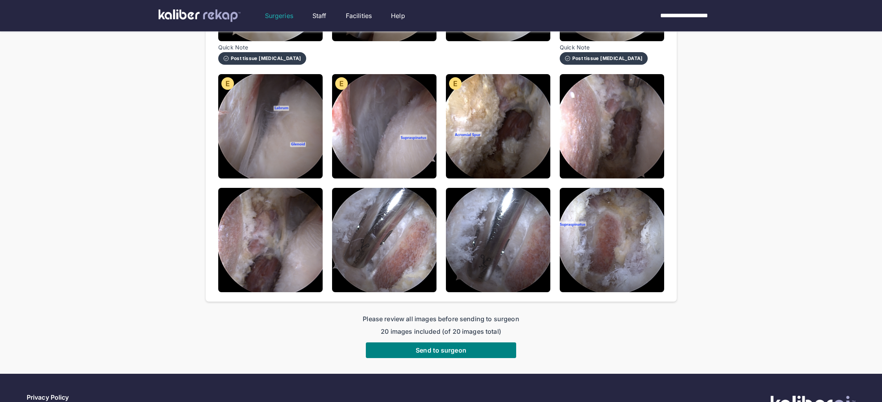
click at [492, 126] on img at bounding box center [498, 126] width 104 height 104
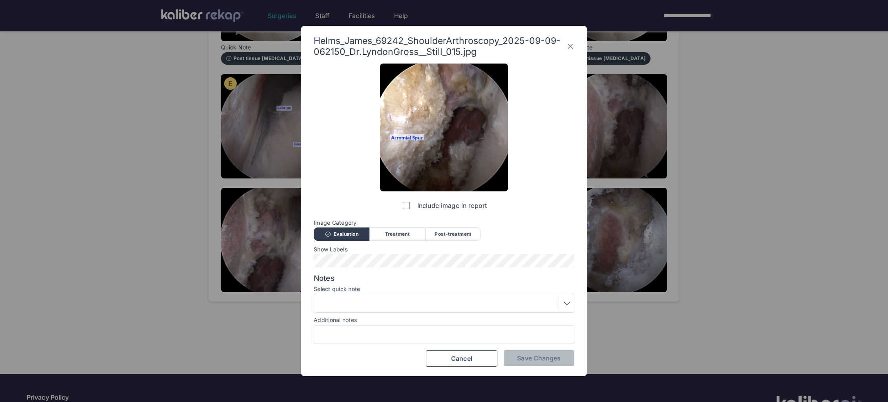
click at [570, 45] on icon at bounding box center [570, 46] width 8 height 13
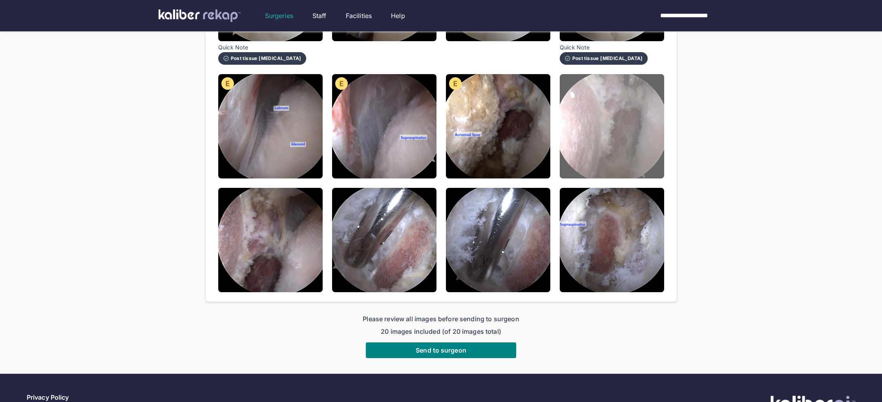
click at [621, 123] on img at bounding box center [612, 126] width 104 height 104
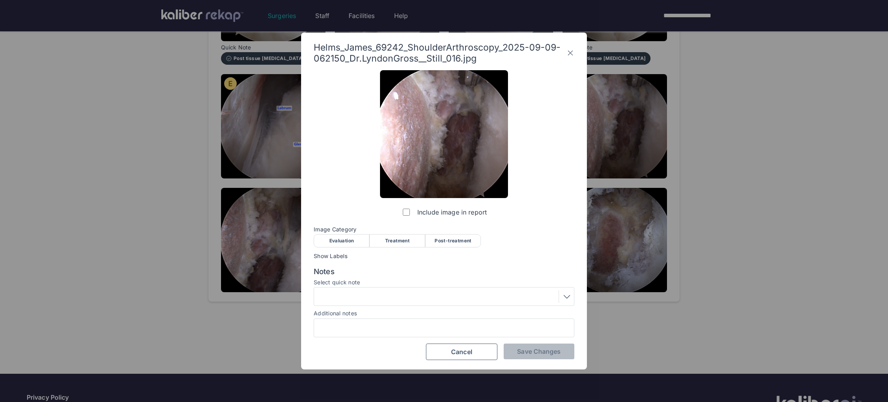
click at [571, 52] on icon at bounding box center [570, 52] width 5 height 5
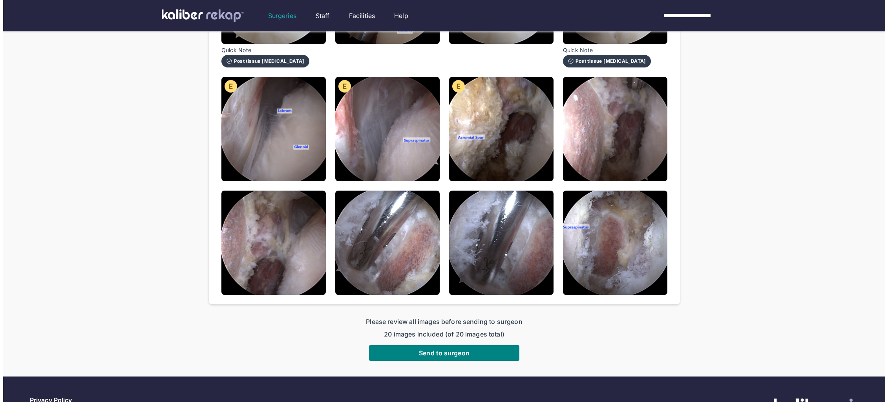
scroll to position [440, 0]
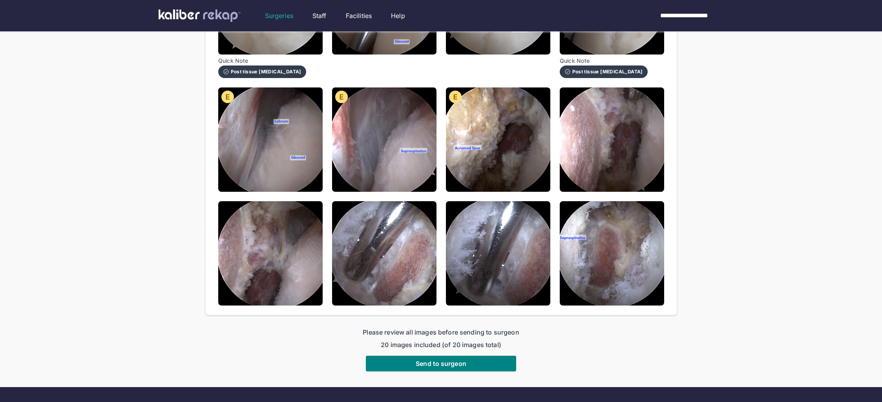
click at [375, 344] on span "20 images included (of 20 images total)" at bounding box center [441, 344] width 157 height 9
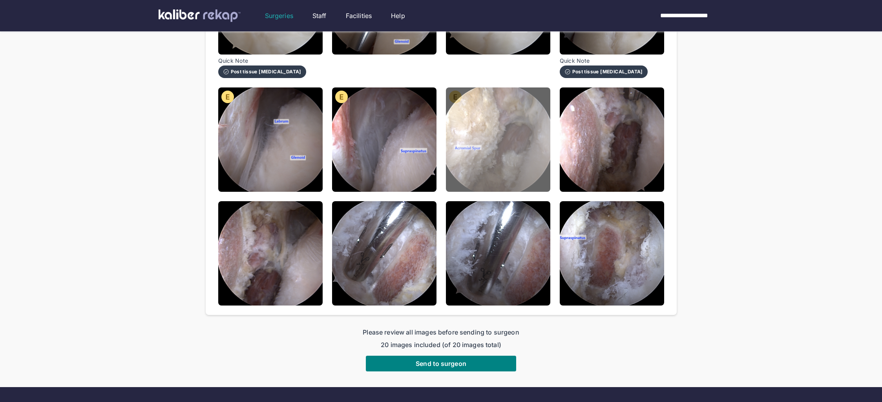
click at [498, 161] on img at bounding box center [498, 140] width 104 height 104
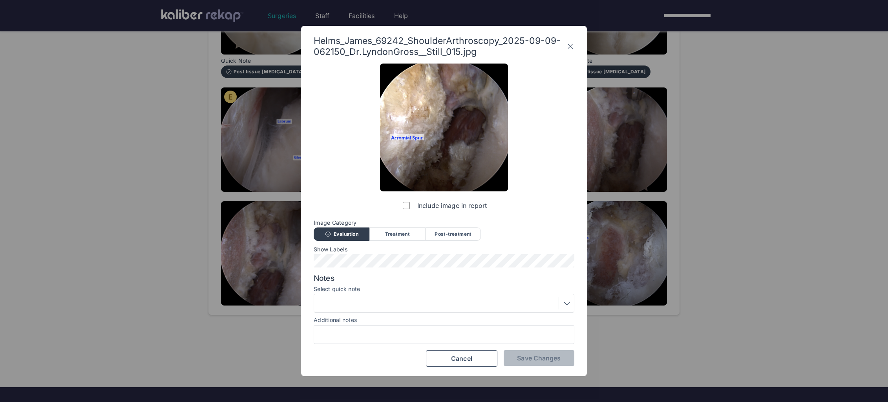
click at [389, 305] on div at bounding box center [443, 303] width 255 height 13
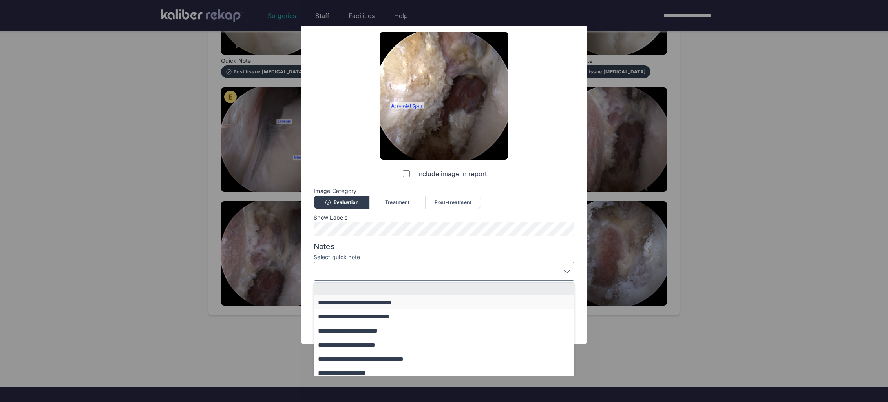
scroll to position [64, 0]
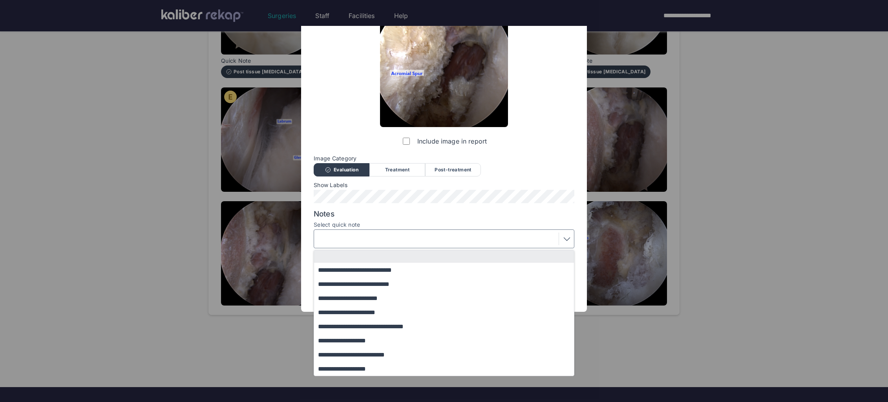
drag, startPoint x: 382, startPoint y: 283, endPoint x: 387, endPoint y: 284, distance: 5.6
click at [382, 283] on button "**********" at bounding box center [447, 284] width 267 height 14
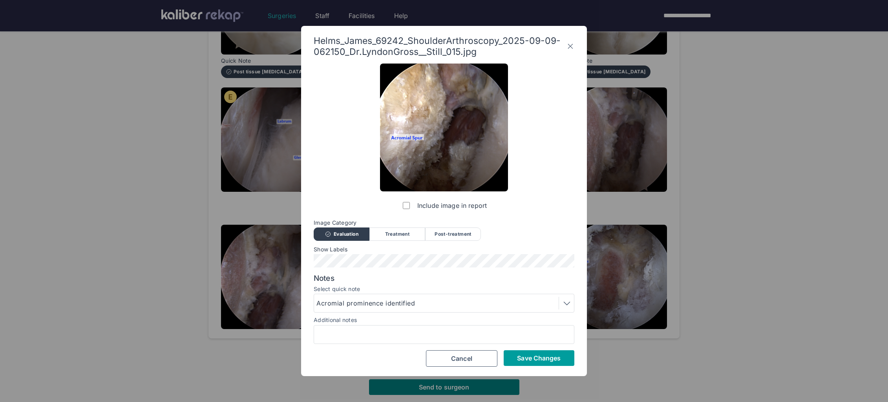
click at [515, 356] on button "Save Changes" at bounding box center [539, 358] width 71 height 16
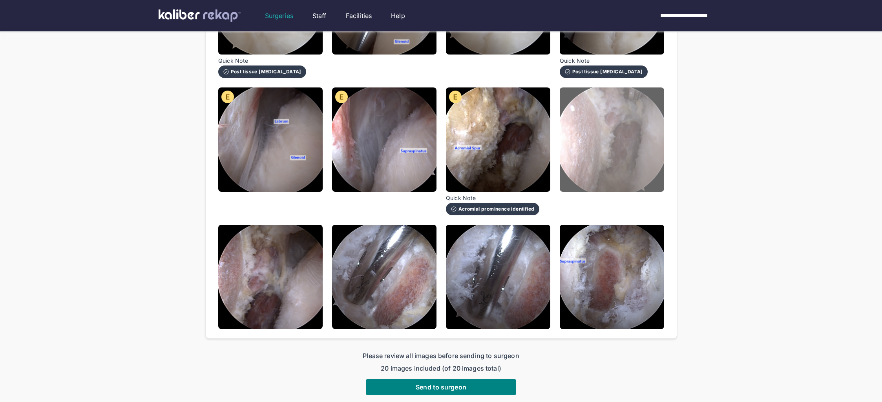
click at [566, 155] on img at bounding box center [612, 140] width 104 height 104
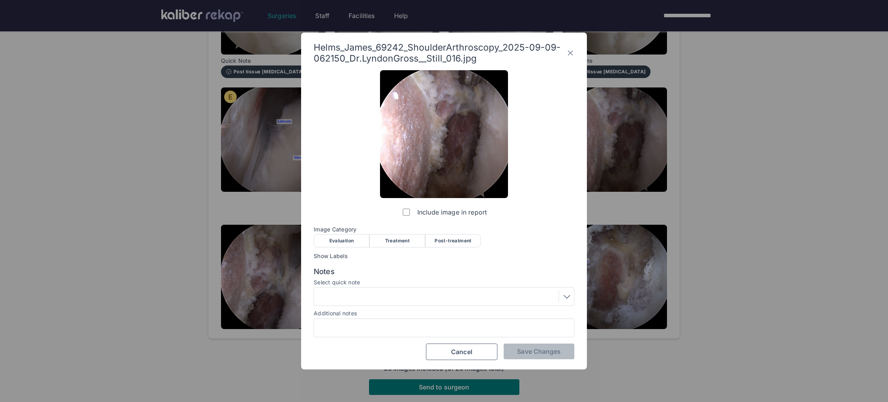
click at [458, 243] on div "Post-treatment" at bounding box center [453, 240] width 56 height 13
click at [401, 305] on div at bounding box center [444, 296] width 261 height 19
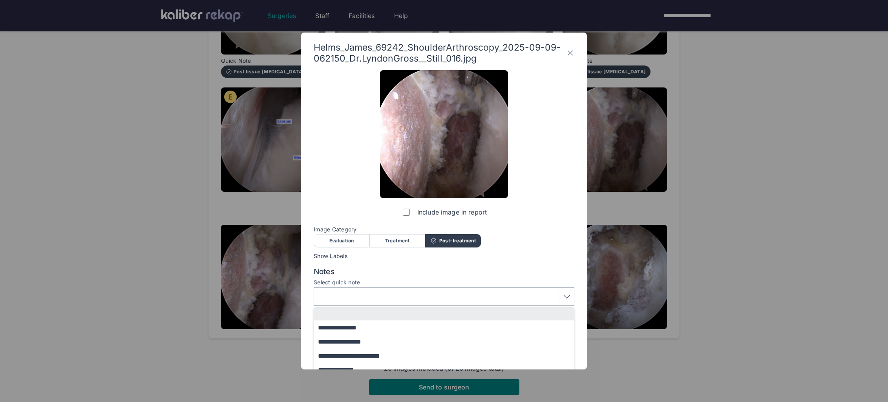
drag, startPoint x: 392, startPoint y: 297, endPoint x: 389, endPoint y: 304, distance: 7.7
click at [393, 297] on div at bounding box center [443, 296] width 255 height 13
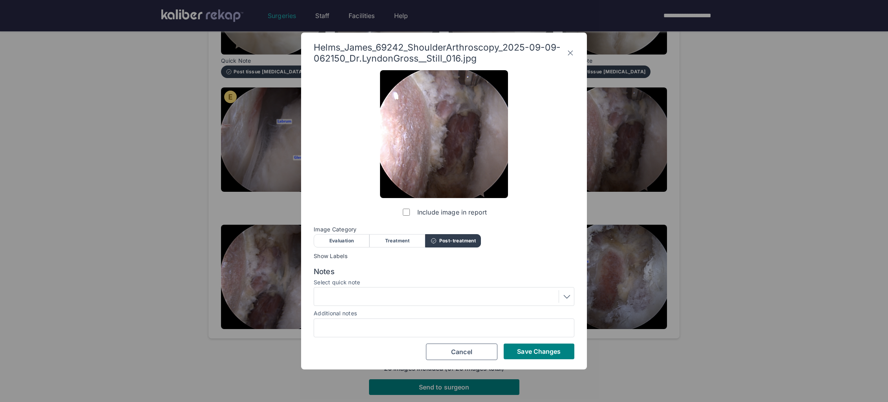
click at [389, 296] on div at bounding box center [443, 296] width 255 height 13
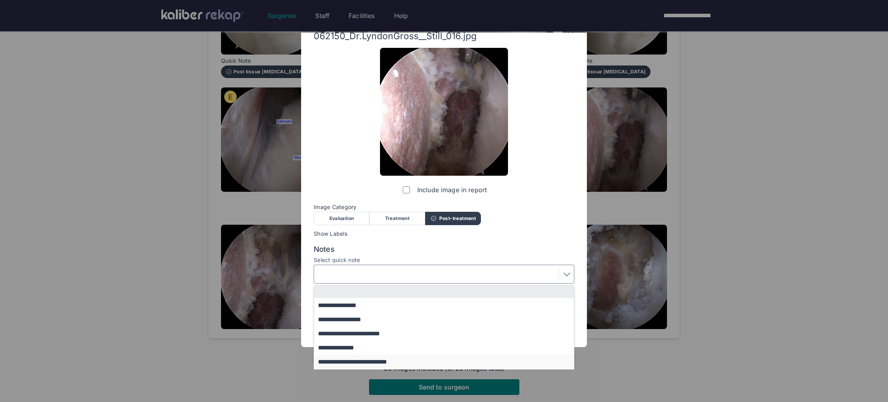
scroll to position [64, 0]
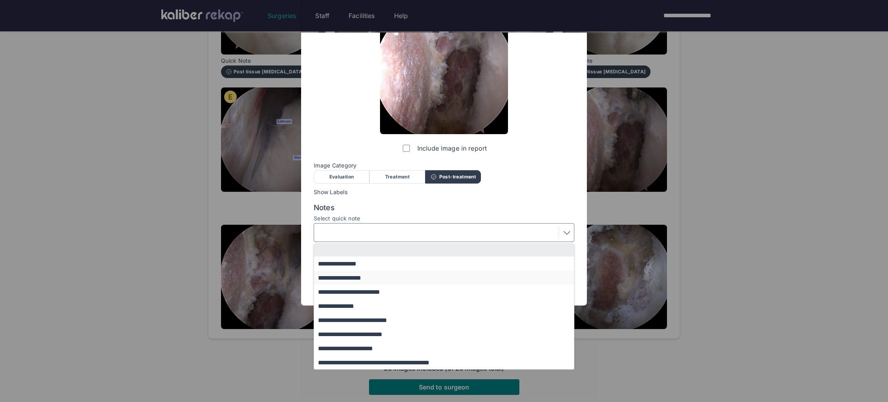
click at [358, 281] on button "**********" at bounding box center [447, 278] width 267 height 14
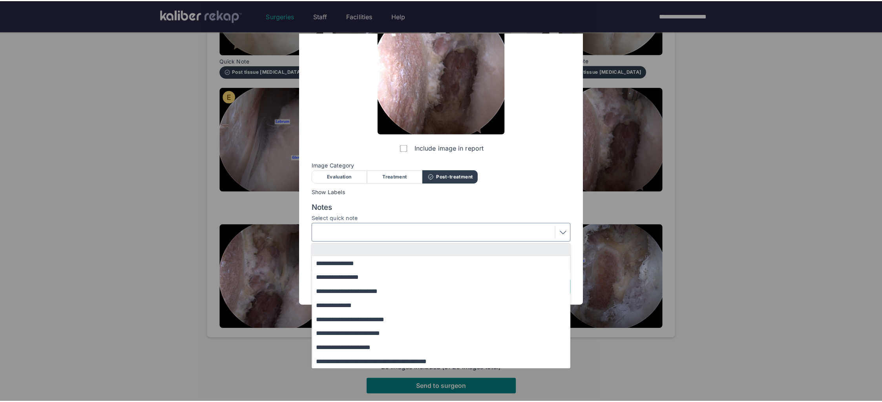
scroll to position [0, 0]
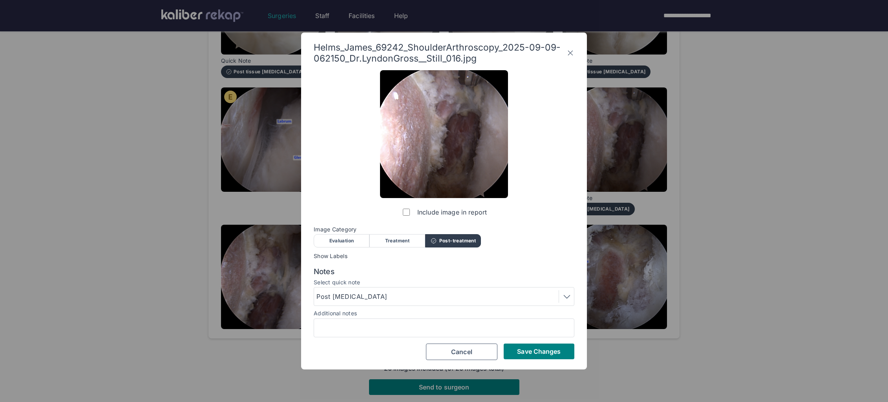
click at [539, 352] on span "Save Changes" at bounding box center [539, 352] width 44 height 8
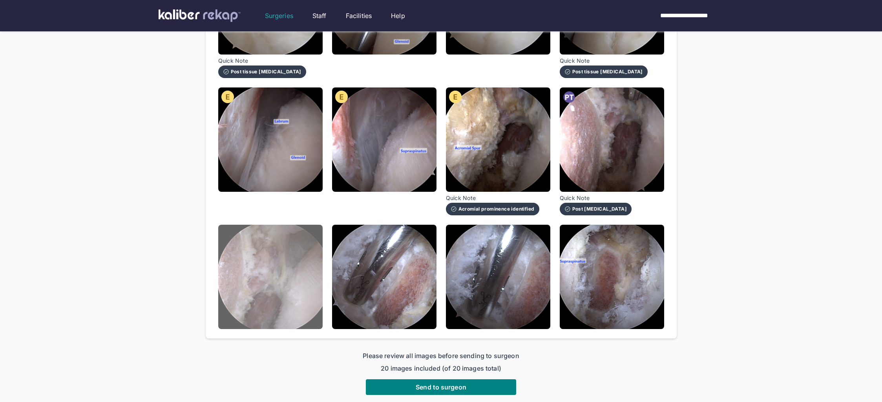
click at [265, 275] on img at bounding box center [270, 277] width 104 height 104
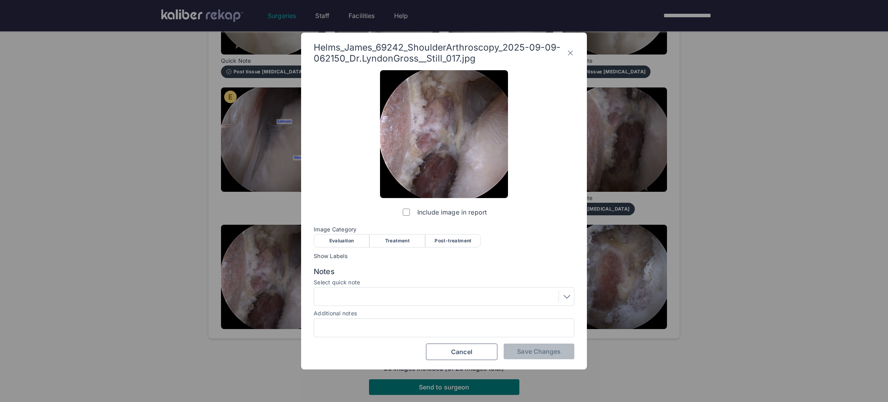
click at [450, 234] on div "Image Category Evaluation Treatment Post-treatment Evaluation Treatment Post-tr…" at bounding box center [444, 236] width 261 height 20
click at [463, 242] on div "Post-treatment" at bounding box center [453, 240] width 56 height 13
click at [534, 350] on span "Save Changes" at bounding box center [539, 352] width 44 height 8
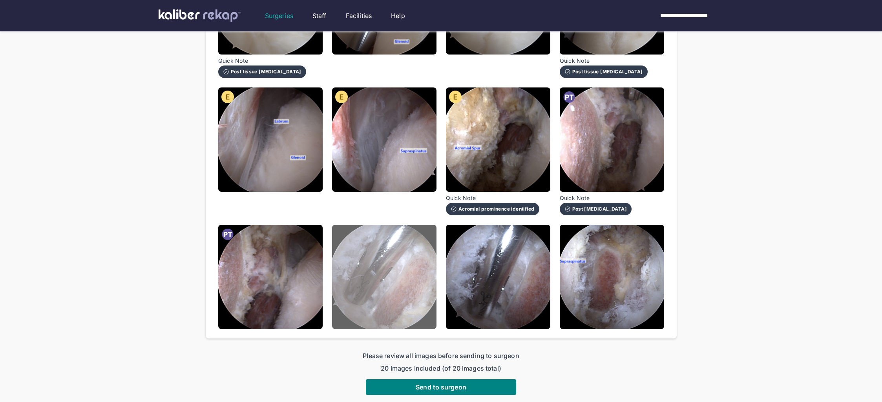
click at [379, 276] on img at bounding box center [384, 277] width 104 height 104
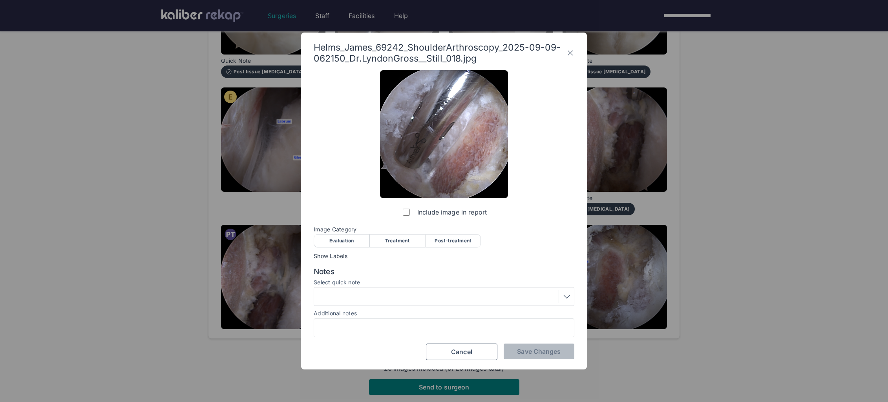
click at [571, 52] on icon at bounding box center [570, 53] width 8 height 13
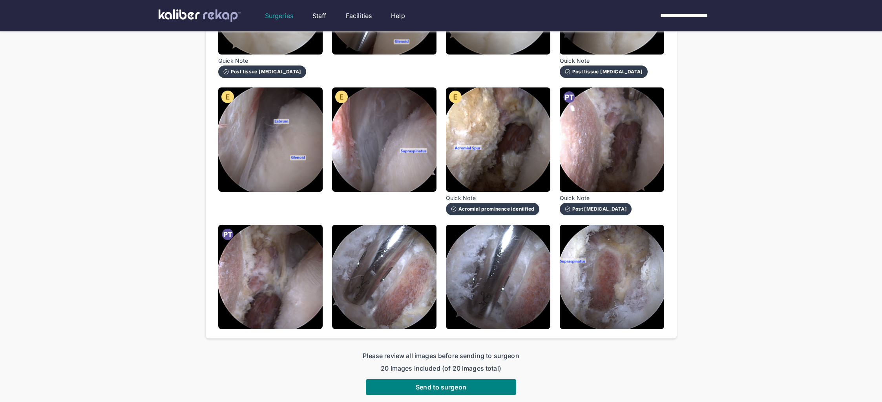
click at [510, 282] on img at bounding box center [498, 277] width 104 height 104
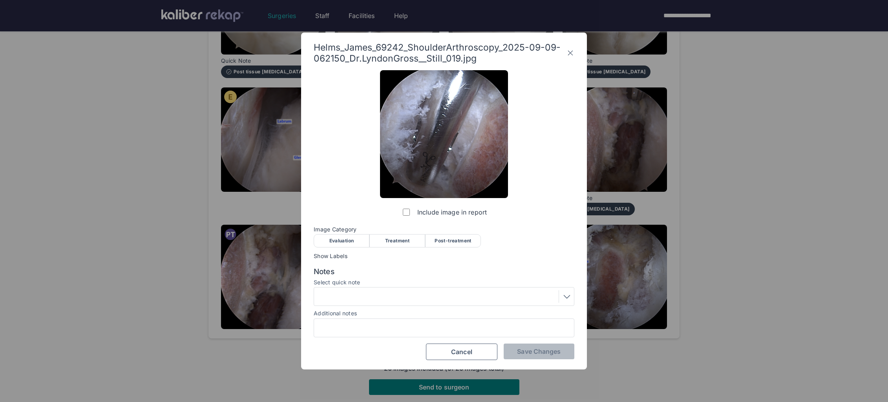
click at [568, 49] on icon at bounding box center [570, 53] width 8 height 13
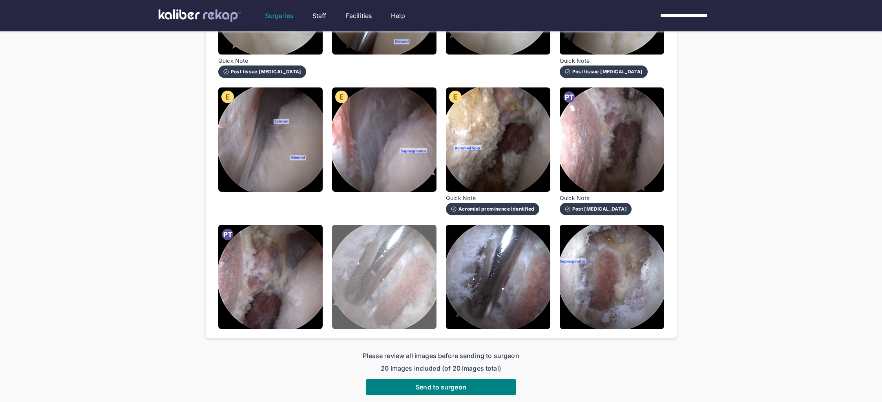
click at [398, 268] on img at bounding box center [384, 277] width 104 height 104
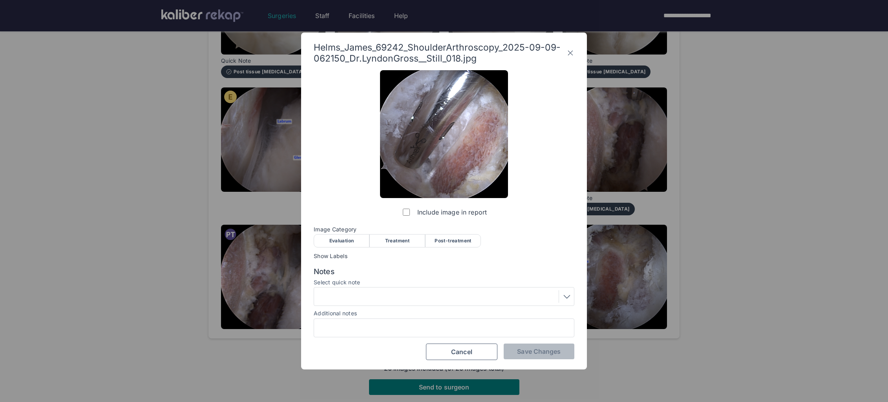
drag, startPoint x: 406, startPoint y: 240, endPoint x: 561, endPoint y: 401, distance: 223.5
click at [406, 241] on div "Treatment" at bounding box center [397, 240] width 56 height 13
click at [527, 342] on div "Include image in report Image Category Evaluation Treatment Post-treatment Eval…" at bounding box center [444, 215] width 261 height 290
click at [527, 350] on span "Save Changes" at bounding box center [539, 352] width 44 height 8
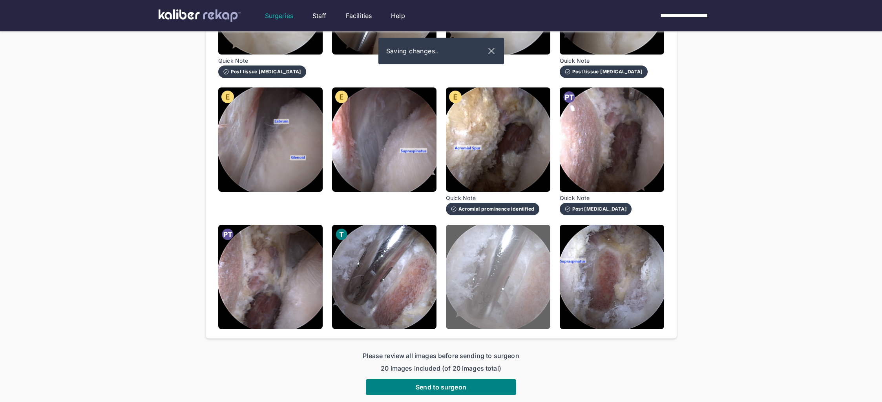
click at [489, 298] on img at bounding box center [498, 277] width 104 height 104
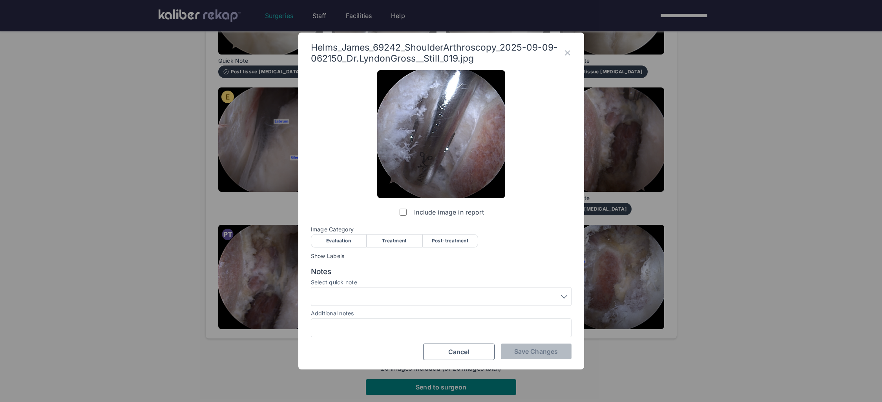
click at [386, 226] on span "Image Category" at bounding box center [441, 229] width 261 height 6
drag, startPoint x: 389, startPoint y: 235, endPoint x: 397, endPoint y: 240, distance: 9.2
click at [391, 237] on div "Treatment" at bounding box center [395, 240] width 56 height 13
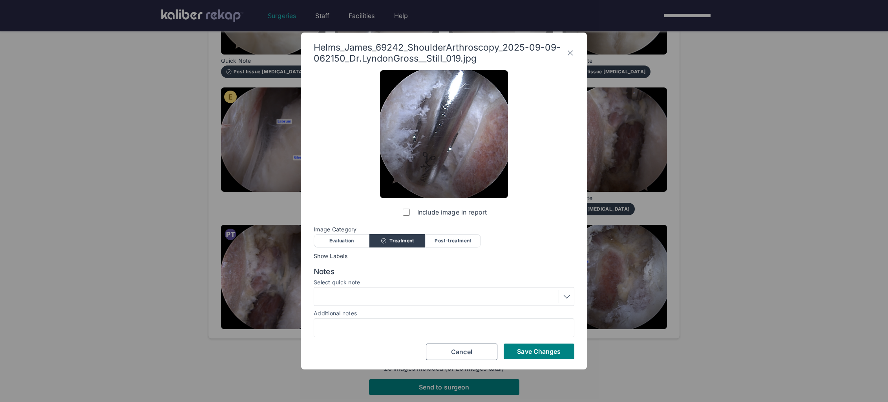
drag, startPoint x: 545, startPoint y: 351, endPoint x: 559, endPoint y: 328, distance: 27.1
click at [545, 352] on span "Save Changes" at bounding box center [539, 352] width 44 height 8
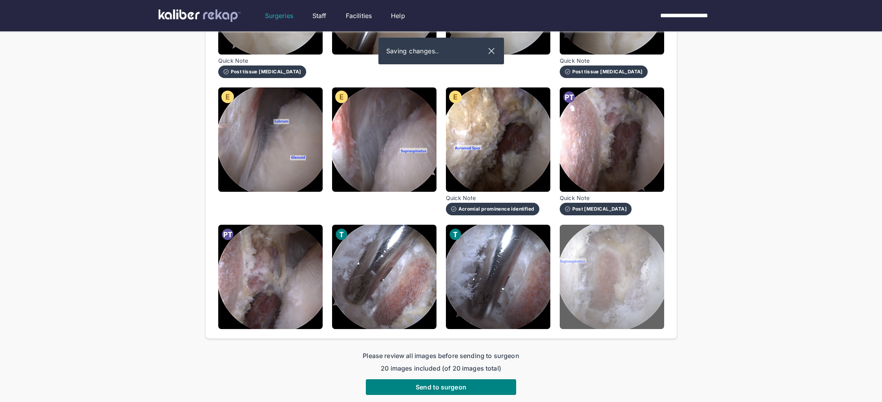
click at [582, 299] on img at bounding box center [612, 277] width 104 height 104
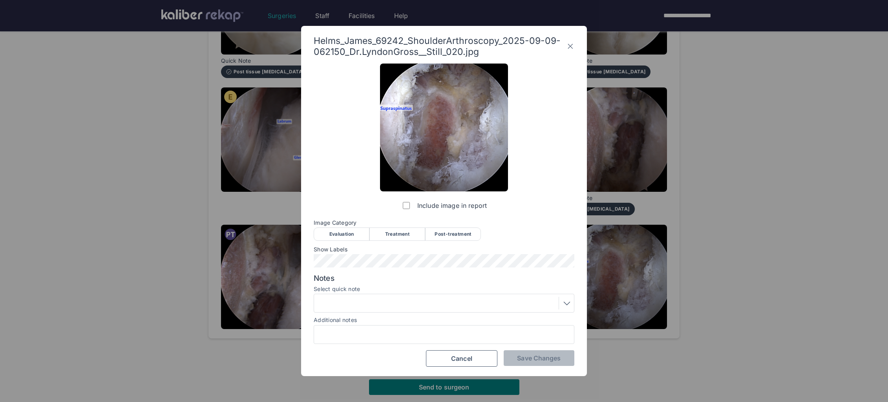
click at [456, 226] on div "Image Category Evaluation Treatment Post-treatment Evaluation Treatment Post-tr…" at bounding box center [444, 230] width 261 height 20
click at [438, 238] on div "Post-treatment" at bounding box center [453, 234] width 56 height 13
click at [549, 360] on span "Save Changes" at bounding box center [539, 358] width 44 height 8
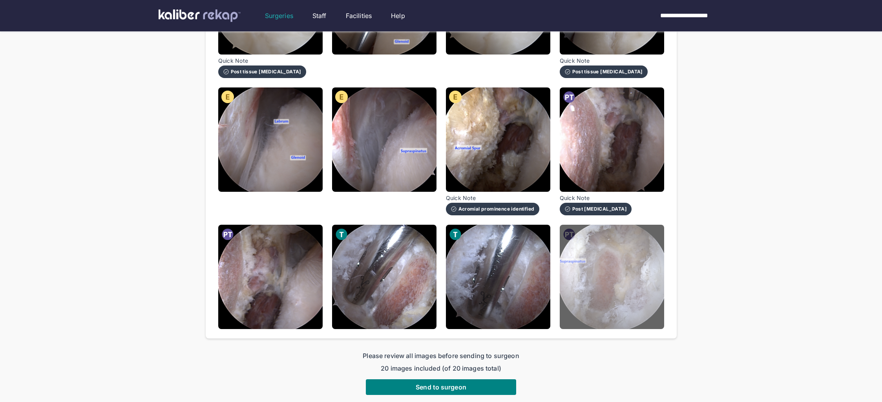
click at [614, 262] on img at bounding box center [612, 277] width 104 height 104
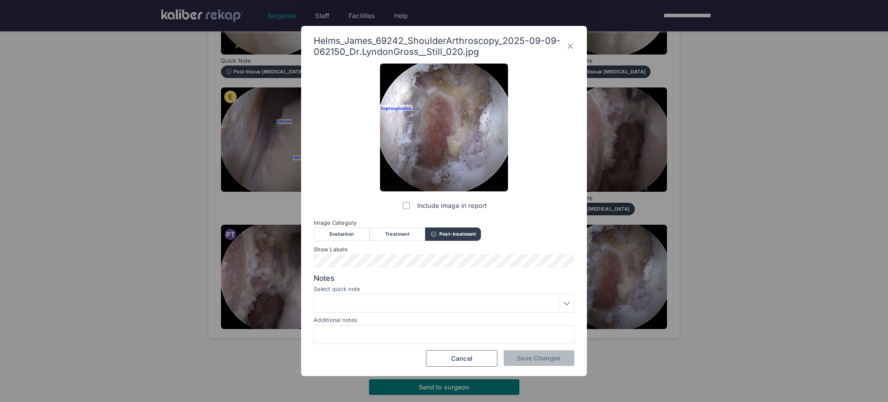
click at [568, 46] on icon at bounding box center [570, 46] width 8 height 13
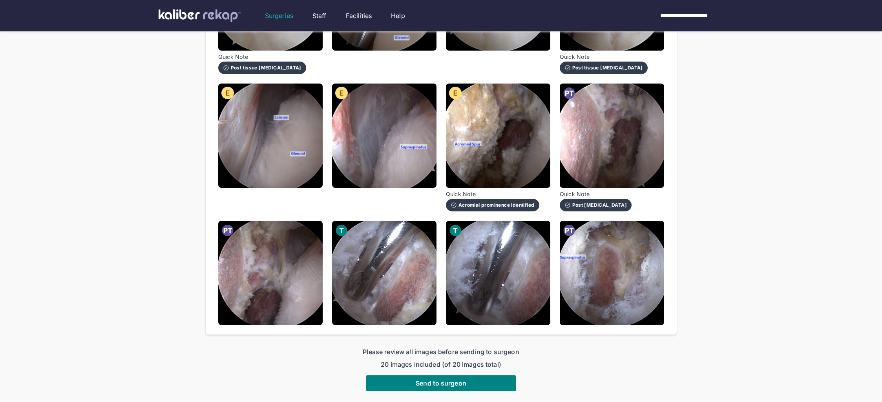
scroll to position [444, 0]
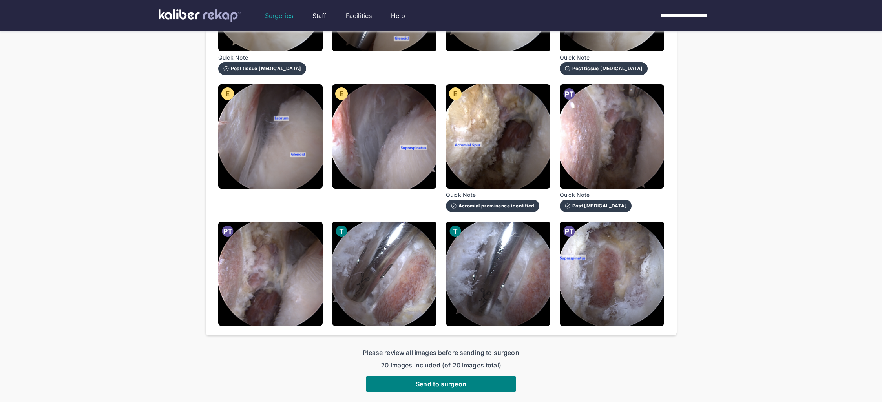
click at [303, 379] on div "Please review all images before sending to surgeon 20 images included (of 20 im…" at bounding box center [441, 370] width 471 height 44
click at [395, 385] on button "Send to surgeon" at bounding box center [441, 384] width 150 height 16
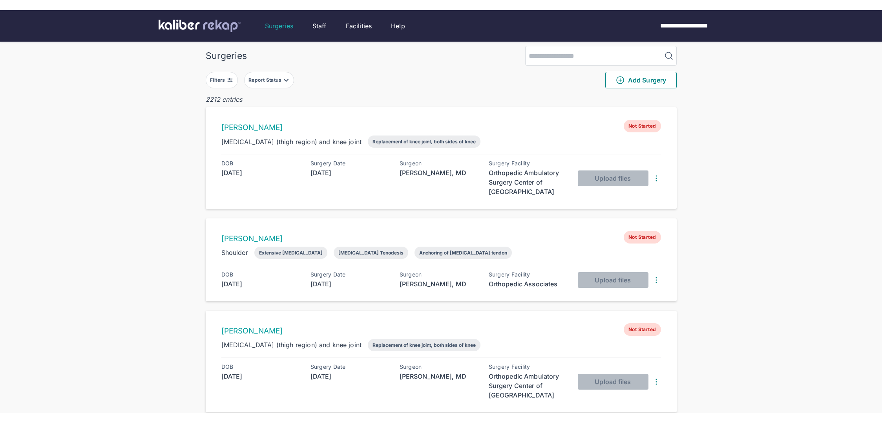
scroll to position [12, 0]
